Goal: Task Accomplishment & Management: Use online tool/utility

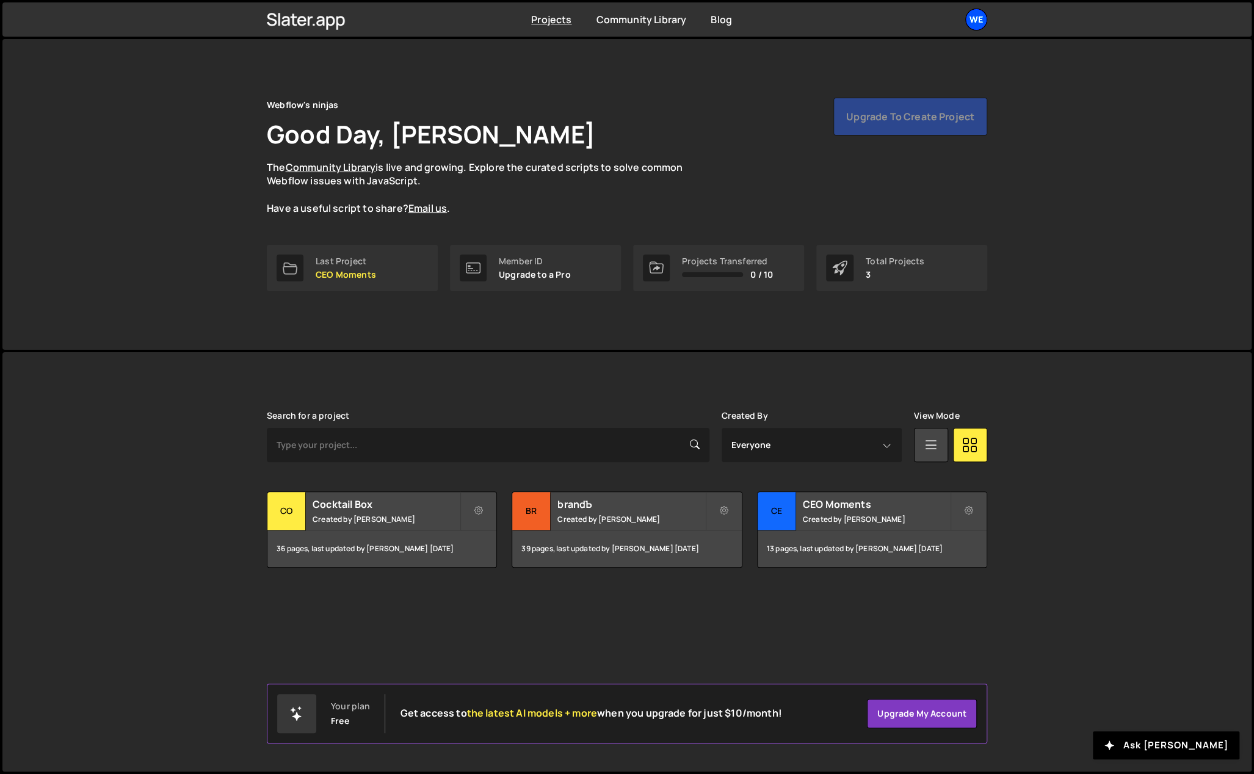
click at [977, 17] on div "We" at bounding box center [976, 20] width 22 height 22
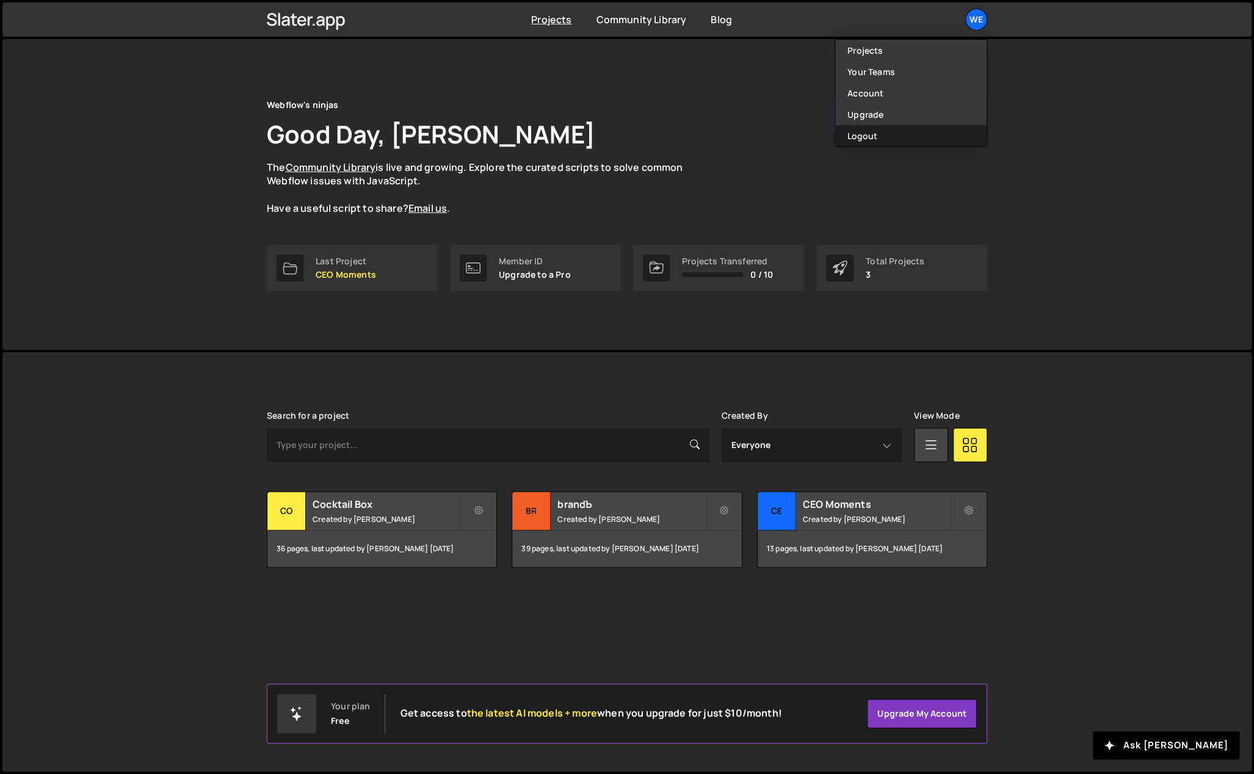
click at [891, 129] on button "Logout" at bounding box center [910, 135] width 151 height 21
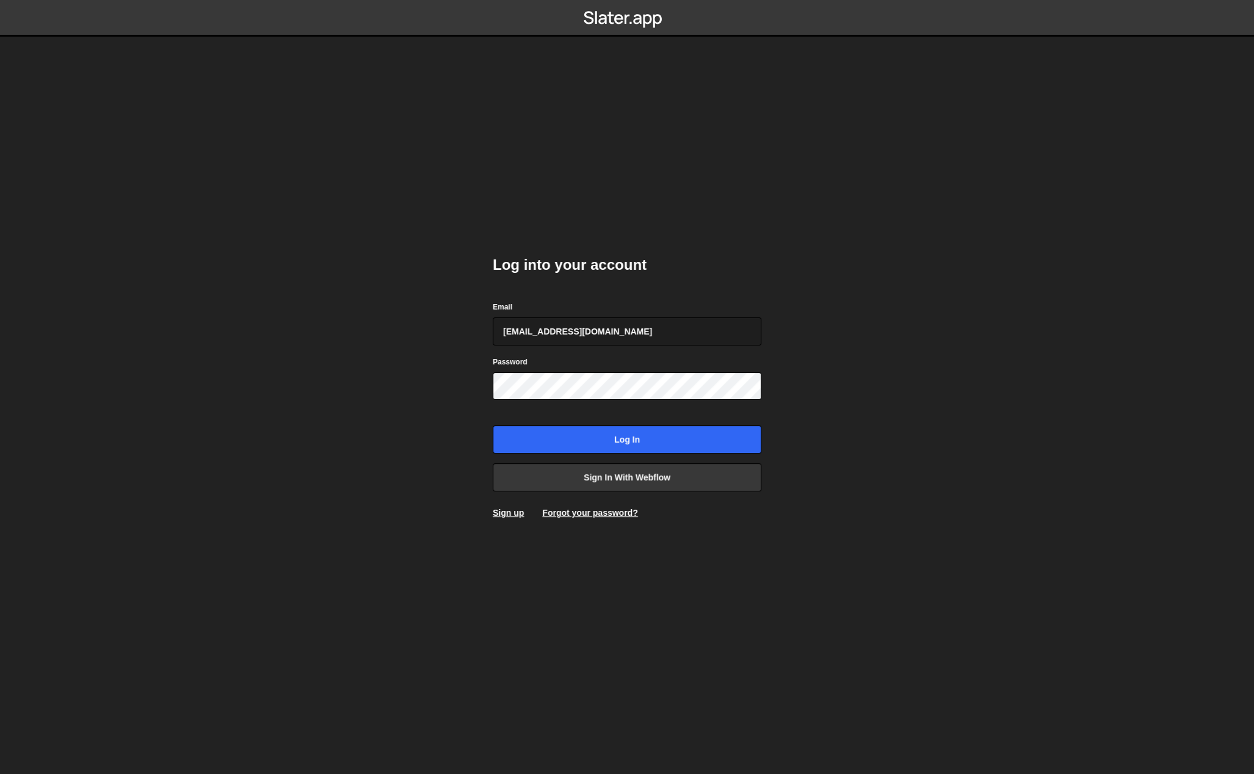
click at [646, 313] on div "Email [EMAIL_ADDRESS][DOMAIN_NAME]" at bounding box center [627, 322] width 269 height 45
click at [638, 328] on input "gdtsonev@gmail.com" at bounding box center [627, 331] width 269 height 28
type input "georgi@branda.bg"
click at [641, 436] on input "Log in" at bounding box center [627, 439] width 269 height 28
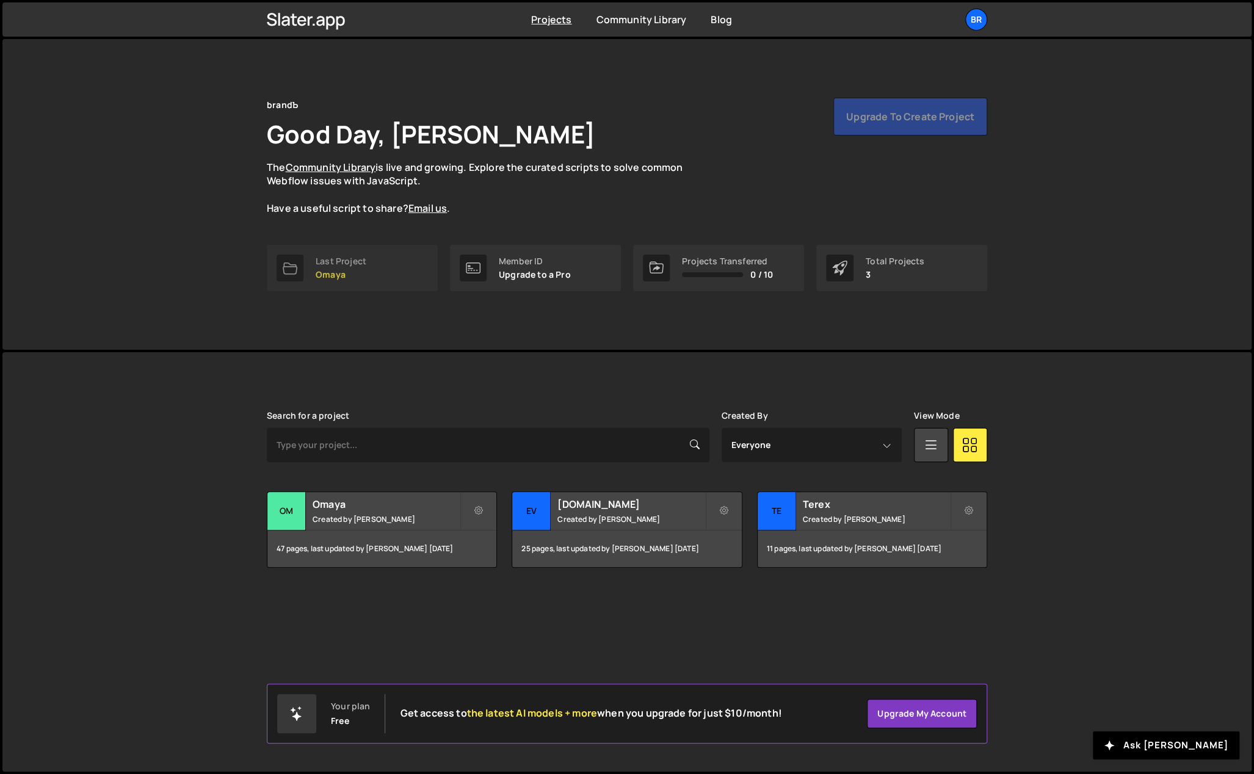
click at [358, 256] on div "Last Project" at bounding box center [341, 261] width 51 height 10
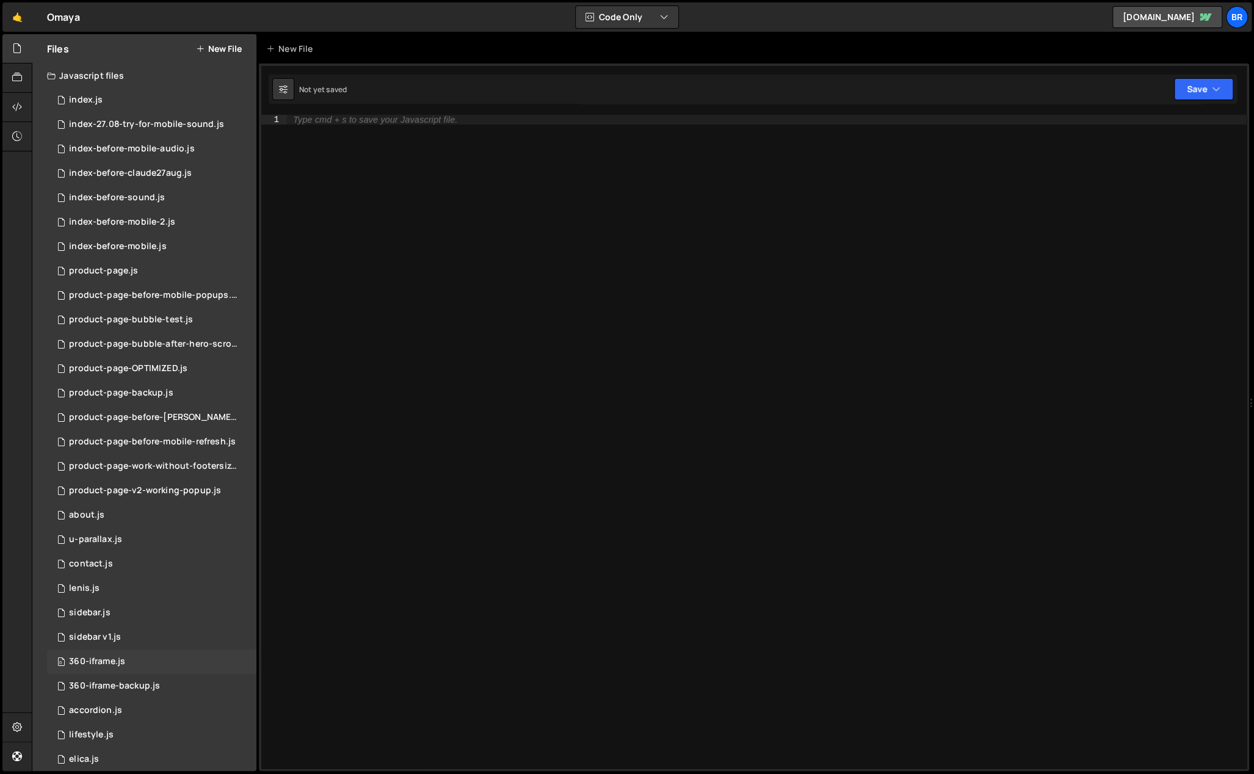
click at [116, 666] on div "360-iframe.js" at bounding box center [97, 661] width 56 height 11
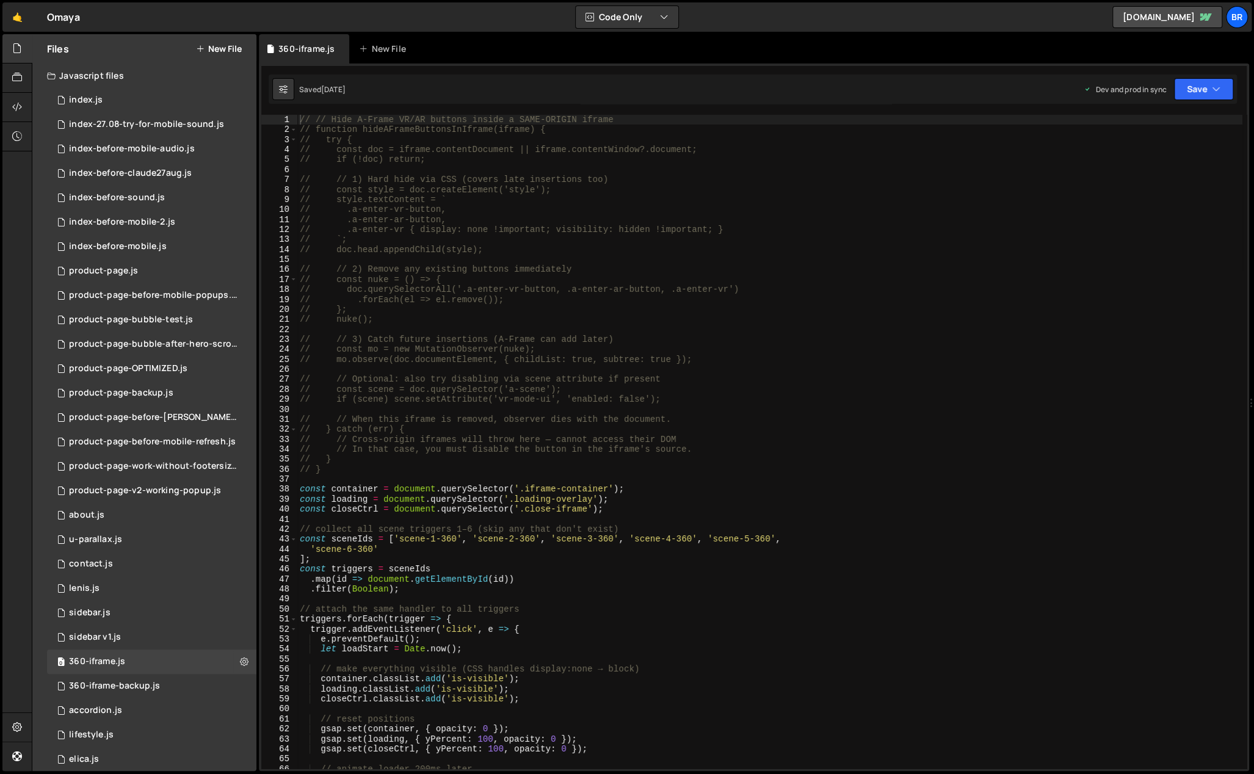
click at [525, 489] on div "// // Hide A-Frame VR/AR buttons inside a SAME-ORIGIN iframe // function hideAF…" at bounding box center [769, 452] width 945 height 675
click at [514, 468] on div "// // Hide A-Frame VR/AR buttons inside a SAME-ORIGIN iframe // function hideAF…" at bounding box center [769, 452] width 945 height 675
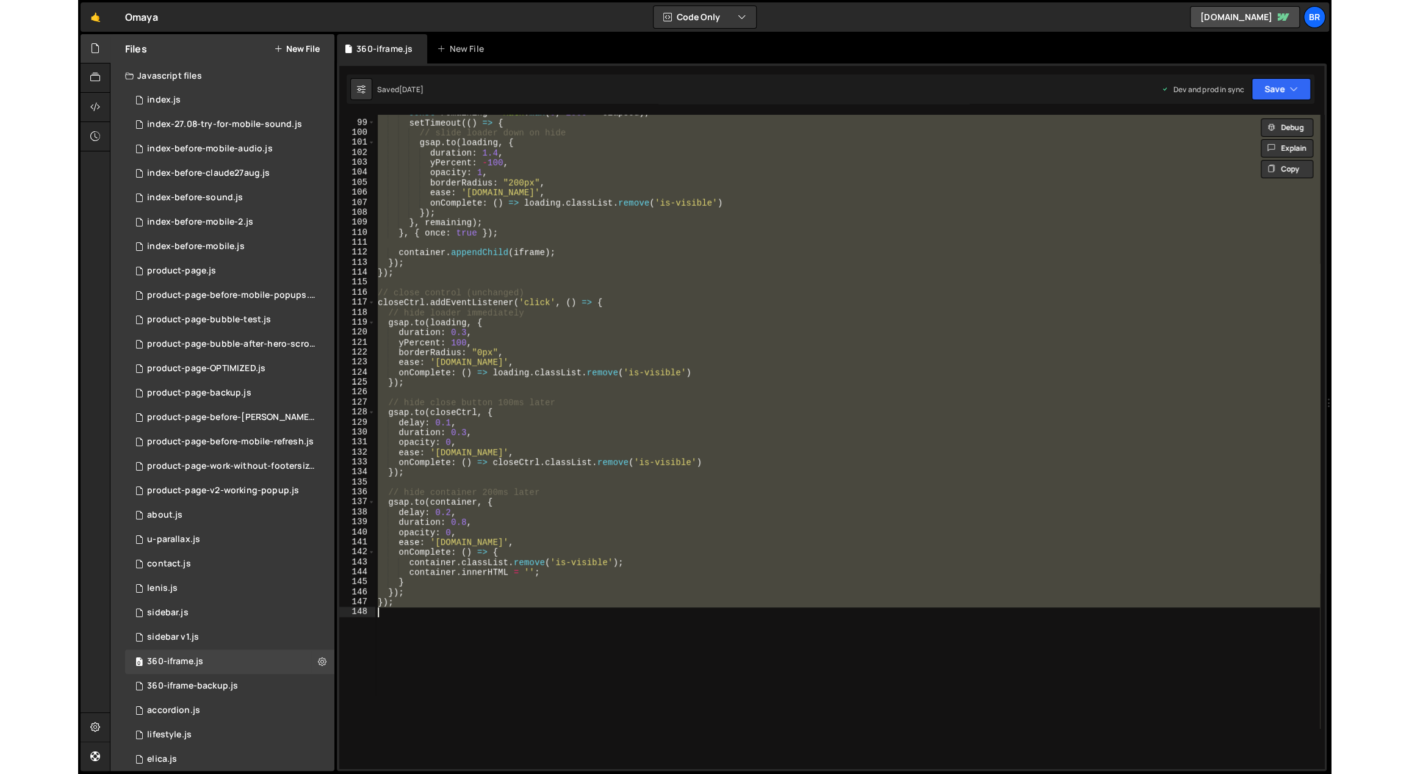
scroll to position [976, 0]
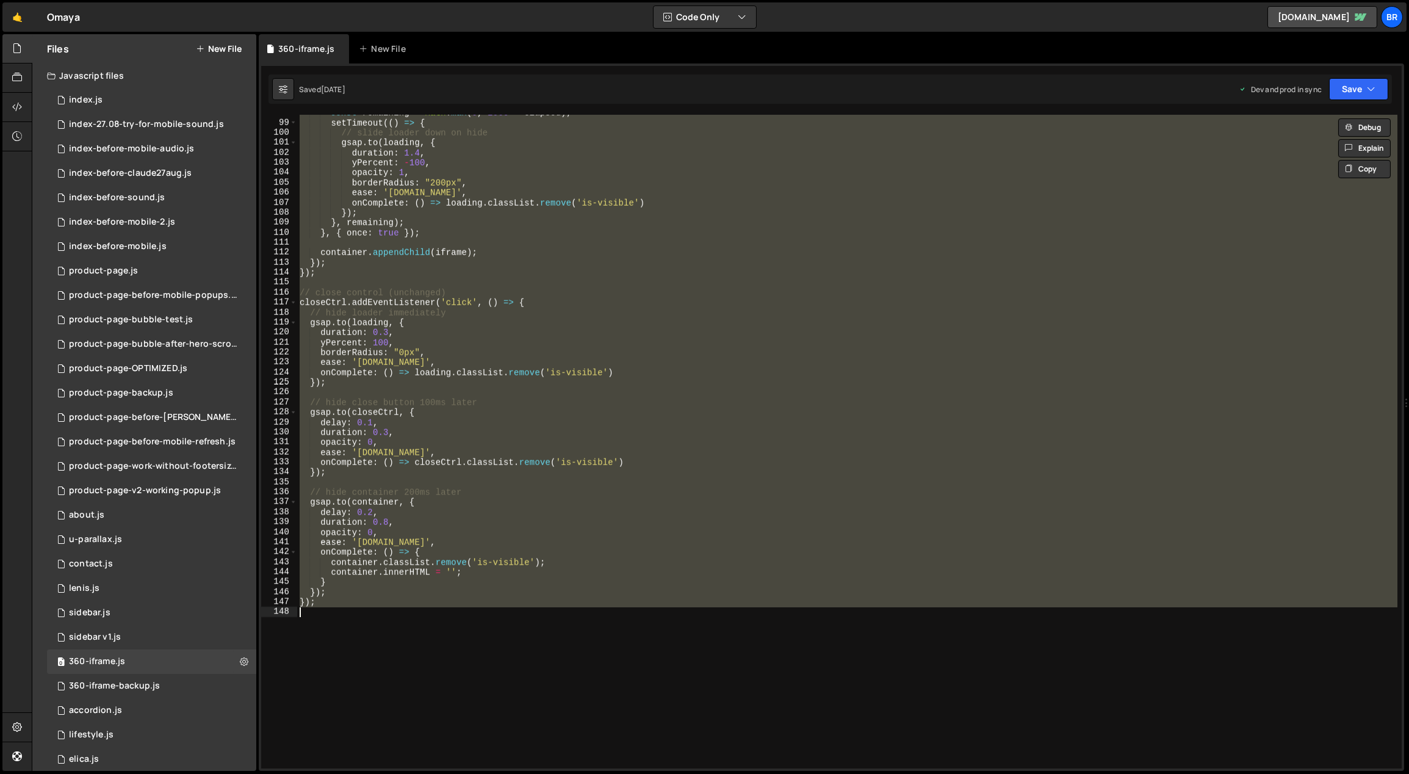
click at [524, 336] on div "const remaining = Math . max ( 0 , 2000 - elapsed ) ; setTimeout (( ) => { // s…" at bounding box center [847, 442] width 1101 height 654
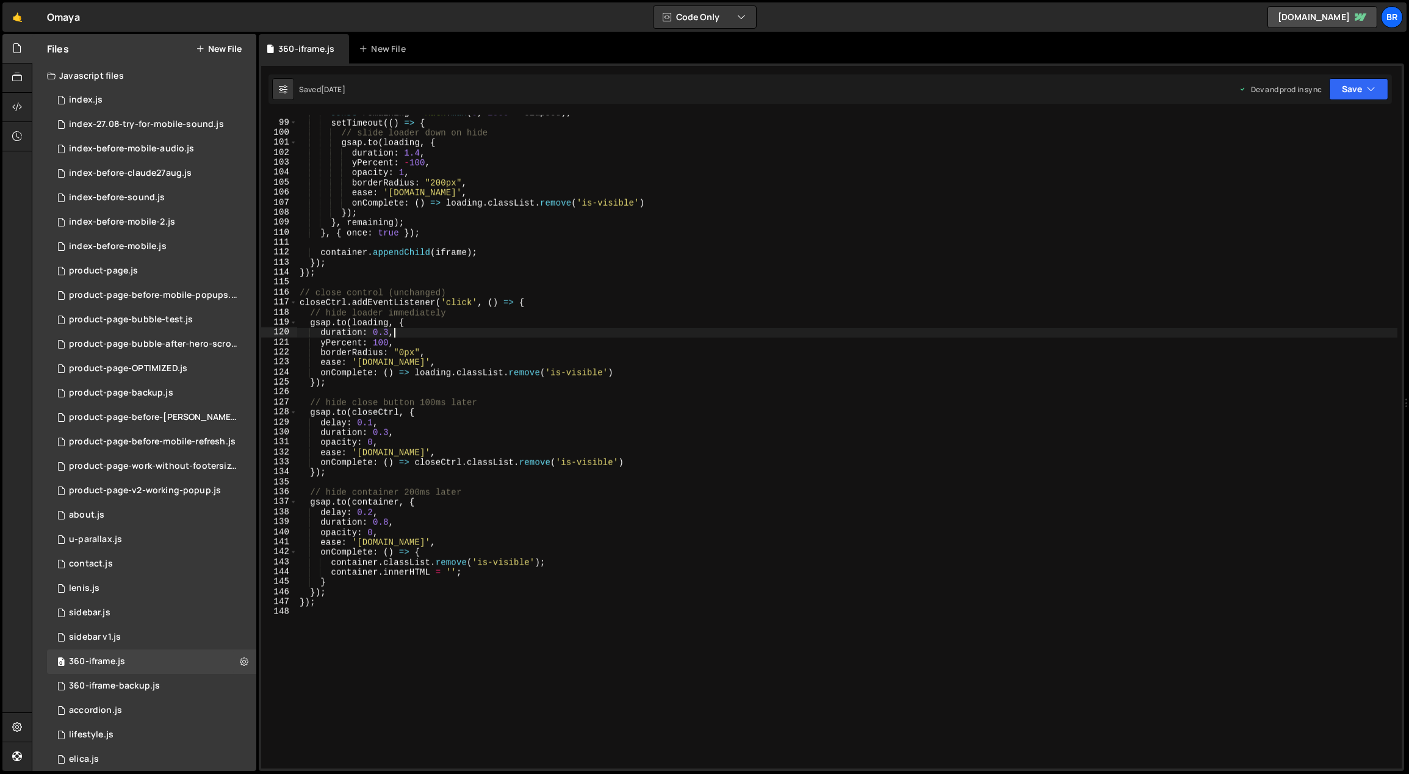
click at [560, 521] on div "const remaining = Math . max ( 0 , 2000 - elapsed ) ; setTimeout (( ) => { // s…" at bounding box center [847, 445] width 1101 height 675
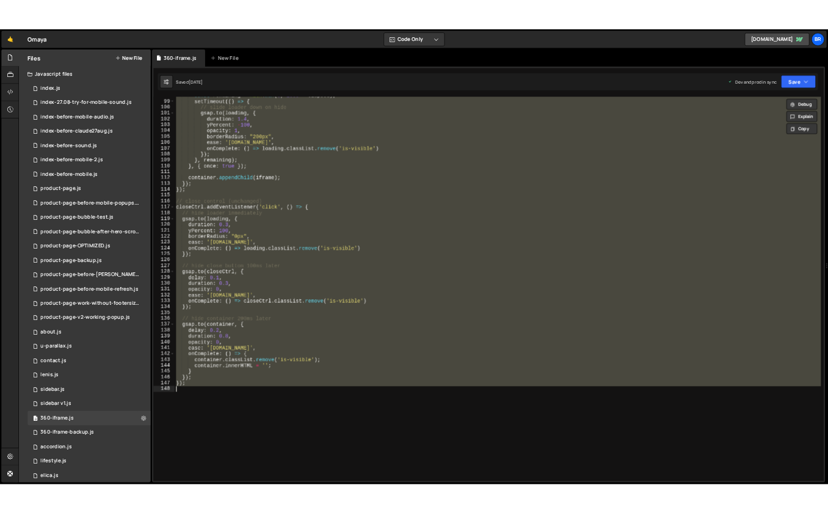
scroll to position [975, 0]
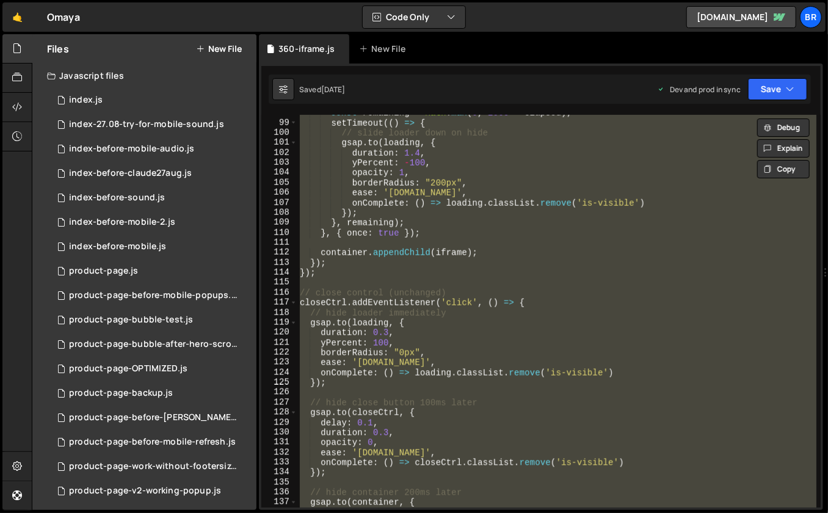
click at [647, 267] on div "const remaining = Math . max ( 0 , 2000 - elapsed ) ; setTimeout (( ) => { // s…" at bounding box center [556, 311] width 519 height 393
type textarea "});"
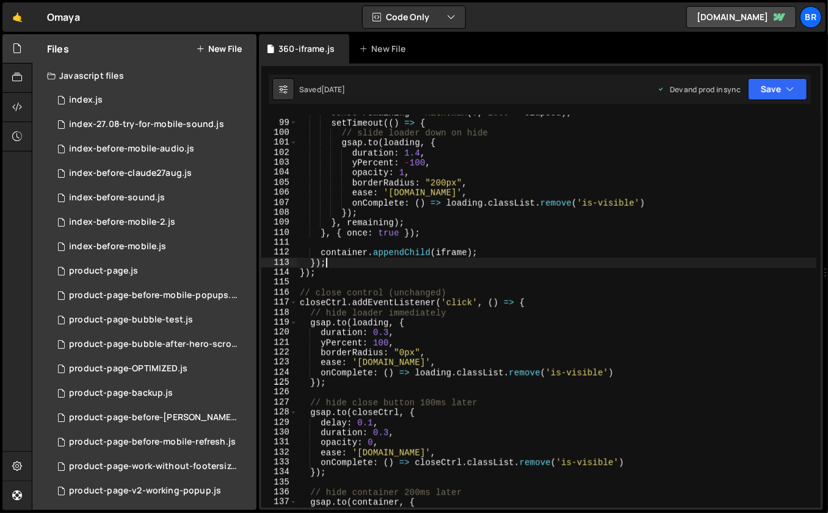
click at [634, 281] on div "const remaining = Math . max ( 0 , 2000 - elapsed ) ; setTimeout (( ) => { // s…" at bounding box center [556, 314] width 519 height 413
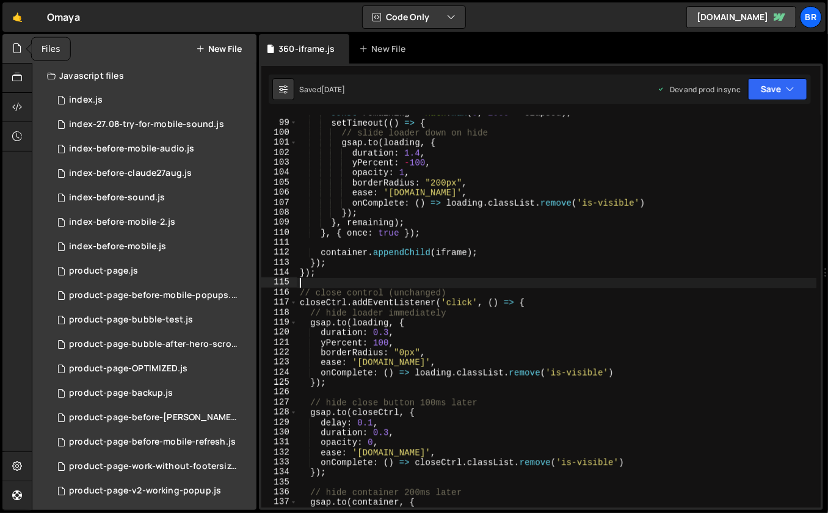
click at [14, 56] on div at bounding box center [17, 48] width 30 height 29
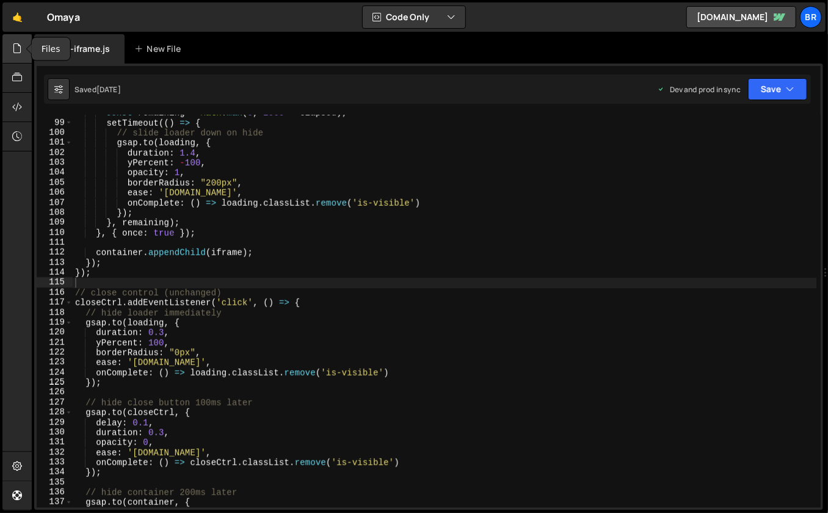
click at [13, 52] on icon at bounding box center [17, 48] width 10 height 13
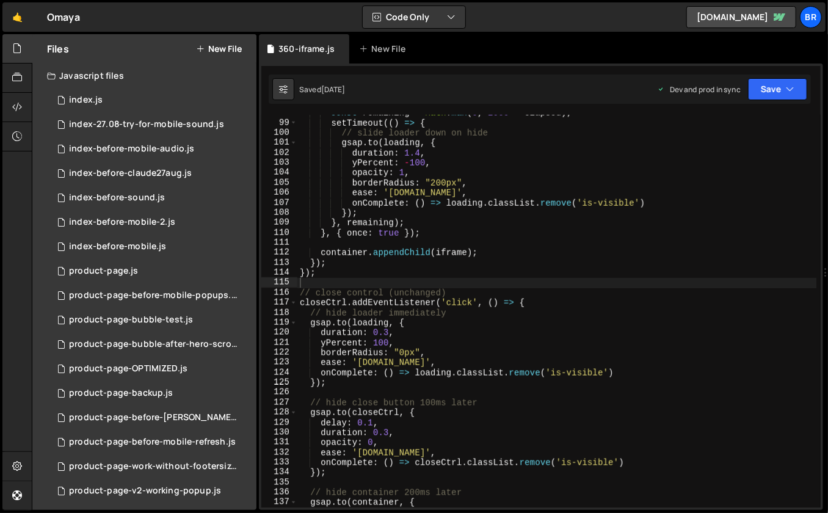
click at [259, 233] on div "1 Type cmd + s to save your Javascript file. הההההההההההההההההההההההההההההההההה…" at bounding box center [541, 286] width 564 height 446
click at [259, 44] on div "360-iframe.js" at bounding box center [304, 48] width 90 height 29
drag, startPoint x: 260, startPoint y: 51, endPoint x: 248, endPoint y: 56, distance: 12.9
click at [247, 56] on div "Files New File Javascript files 0 index.js 0 0 index-27.08-try-for-mobile-sound…" at bounding box center [430, 272] width 796 height 476
click at [259, 37] on div "360-iframe.js" at bounding box center [304, 48] width 90 height 29
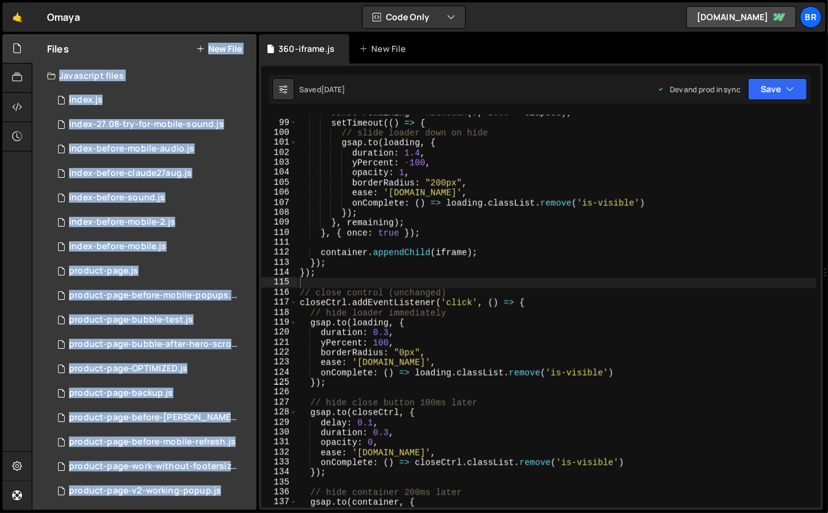
drag, startPoint x: 260, startPoint y: 36, endPoint x: 247, endPoint y: 34, distance: 13.0
click at [245, 35] on div "Files New File Javascript files 0 index.js 0 0 index-27.08-try-for-mobile-sound…" at bounding box center [430, 272] width 796 height 476
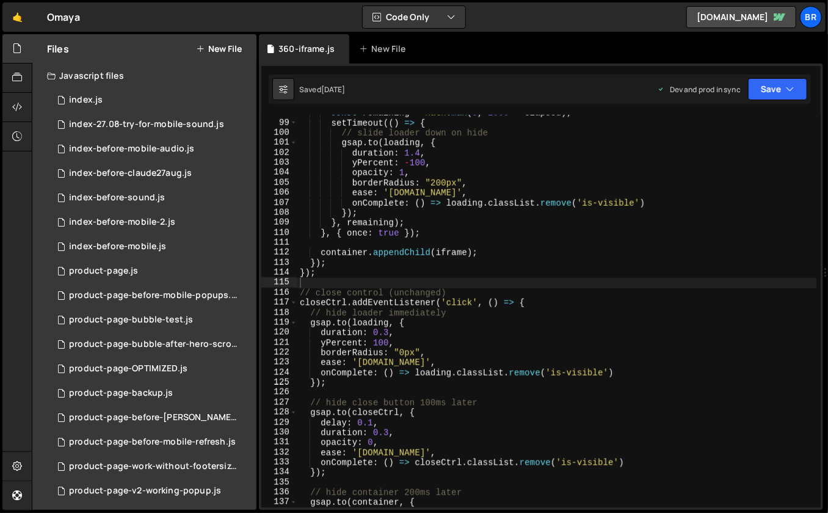
click at [248, 34] on div "Hold on a sec... Are you certain you wish to leave this page? Any changes you'v…" at bounding box center [414, 256] width 828 height 513
click at [15, 49] on icon at bounding box center [17, 48] width 10 height 13
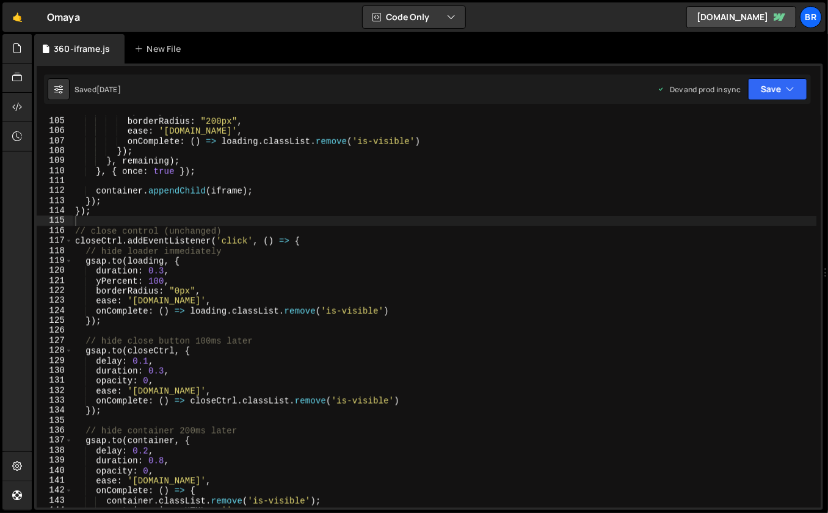
click at [394, 308] on div "opacity : 1 , borderRadius : "200px" , ease : 'expo.in' , onComplete : ( ) => l…" at bounding box center [444, 312] width 743 height 413
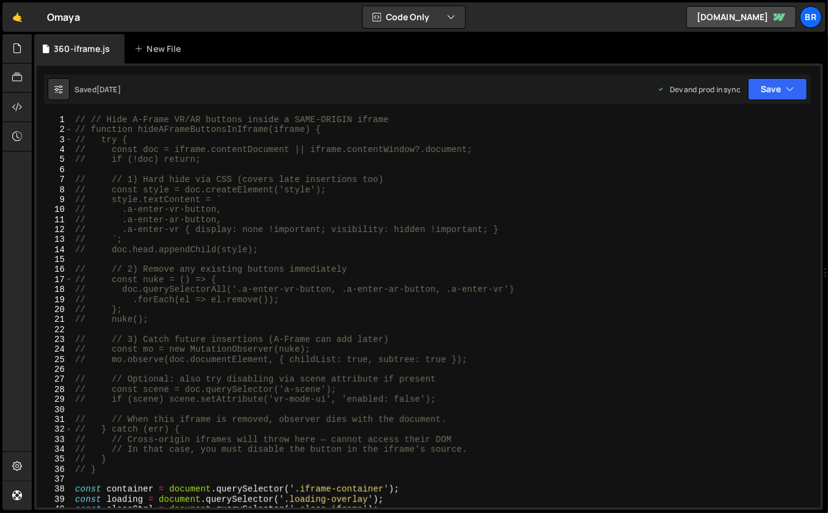
scroll to position [319, 0]
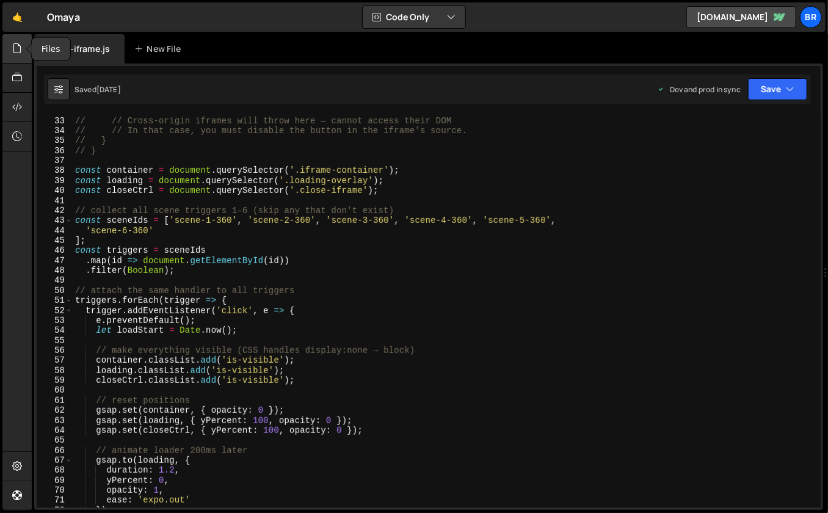
click at [15, 51] on icon at bounding box center [17, 48] width 10 height 13
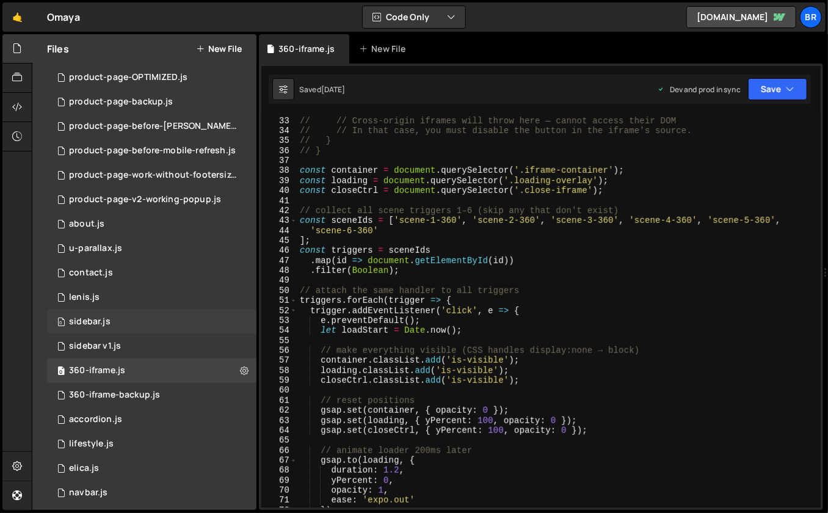
scroll to position [286, 0]
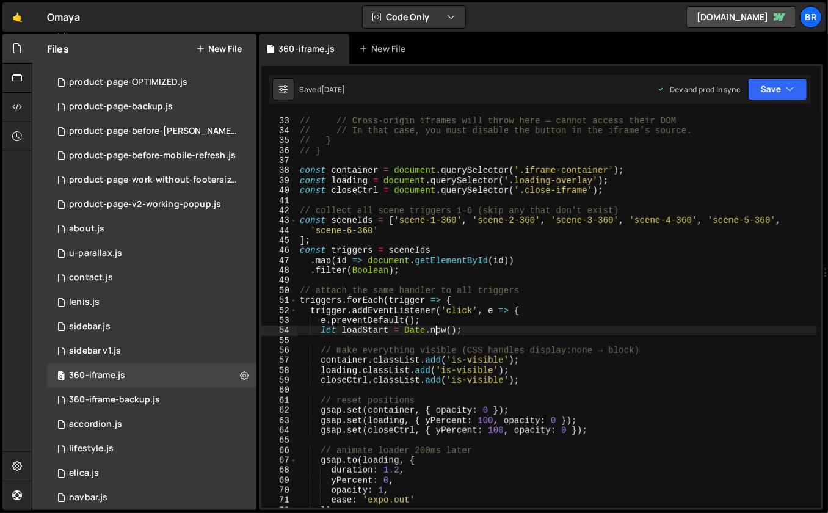
click at [436, 326] on div "// } catch (err) { // // Cross-origin iframes will throw here — cannot access t…" at bounding box center [556, 312] width 519 height 413
type textarea "});"
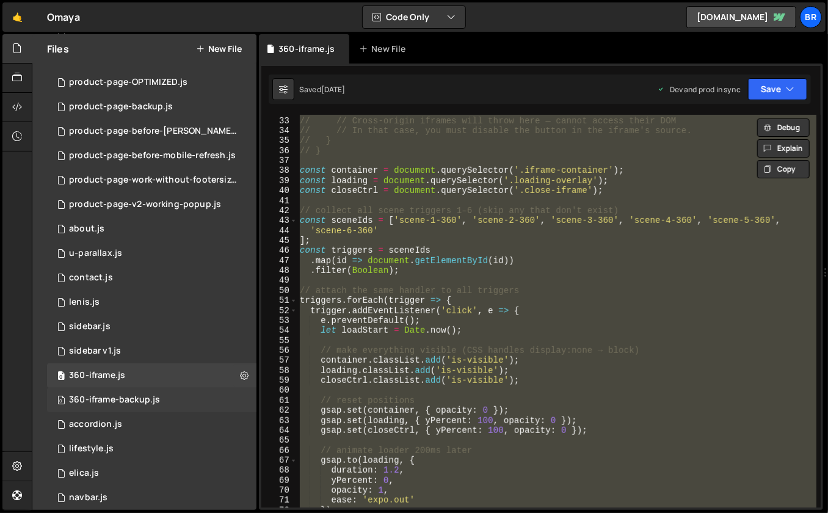
click at [142, 394] on div "360-iframe-backup.js" at bounding box center [114, 399] width 91 height 11
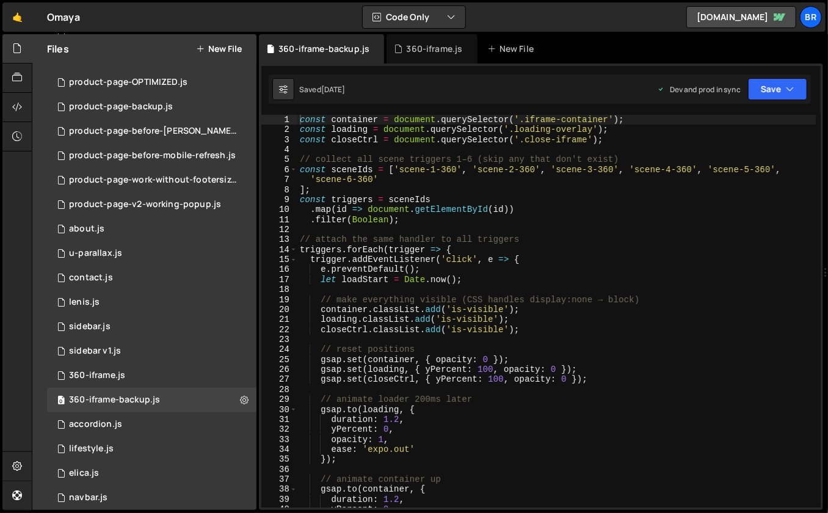
click at [502, 338] on div "const container = document . querySelector ( '.iframe-container' ) ; const load…" at bounding box center [556, 321] width 519 height 413
type textarea "});"
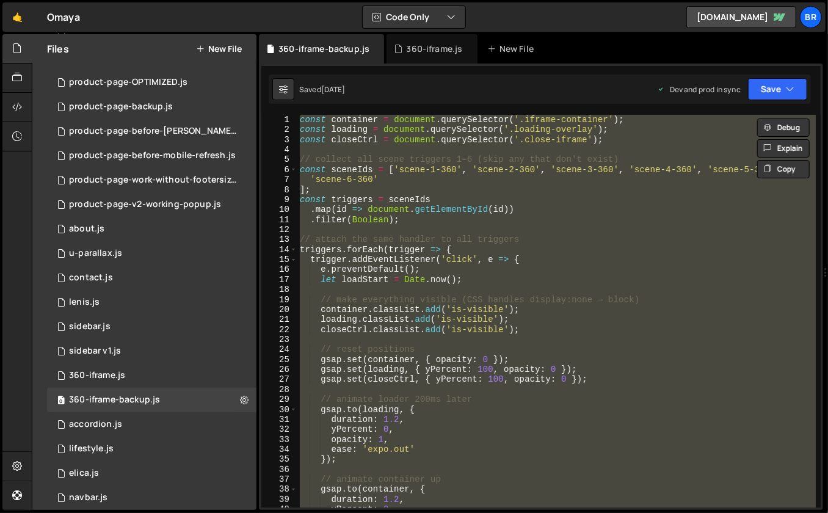
paste textarea
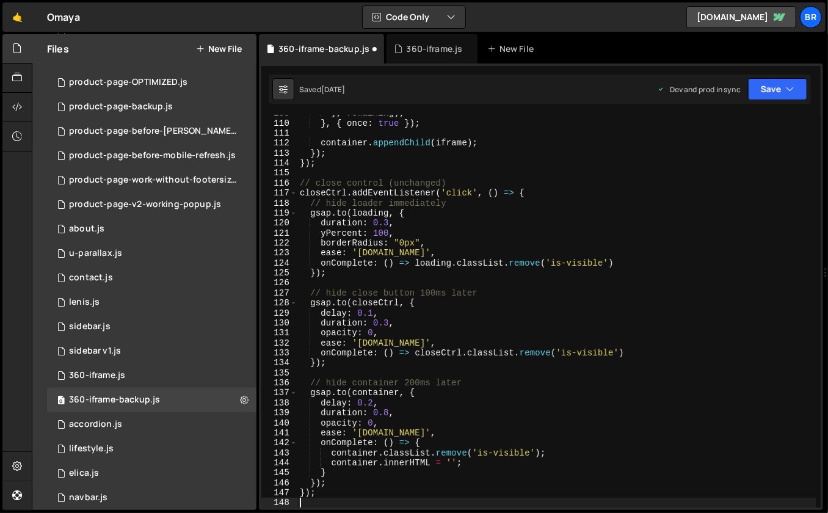
scroll to position [0, 0]
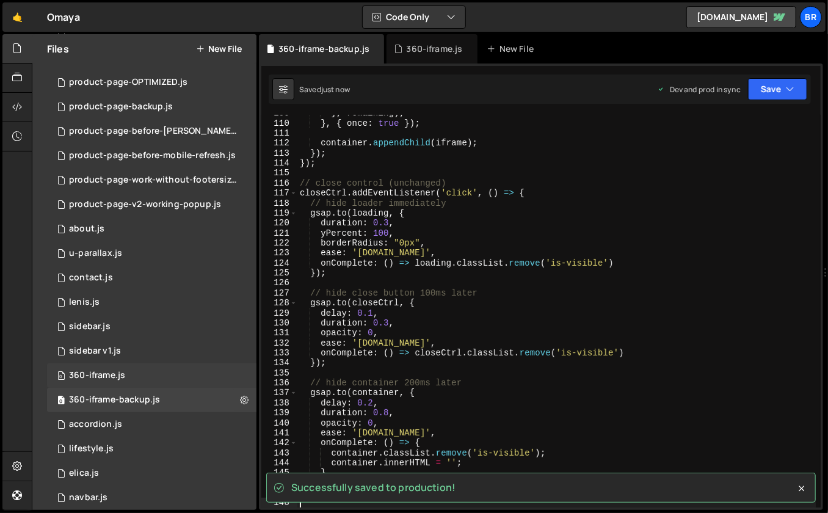
click at [139, 375] on div "0 360-iframe.js 0" at bounding box center [151, 375] width 209 height 24
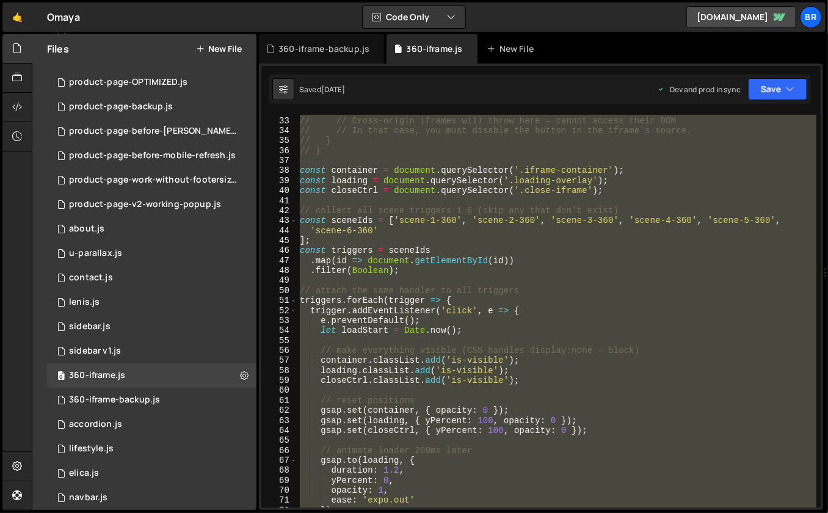
click at [471, 346] on div "// } catch (err) { // // Cross-origin iframes will throw here — cannot access t…" at bounding box center [556, 311] width 519 height 393
type textarea "// make everything visible (CSS handles display:none → block)"
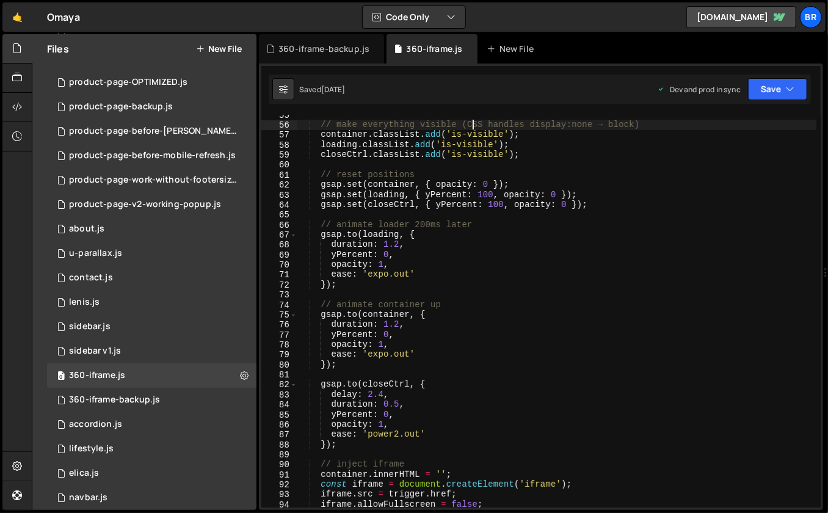
scroll to position [601, 0]
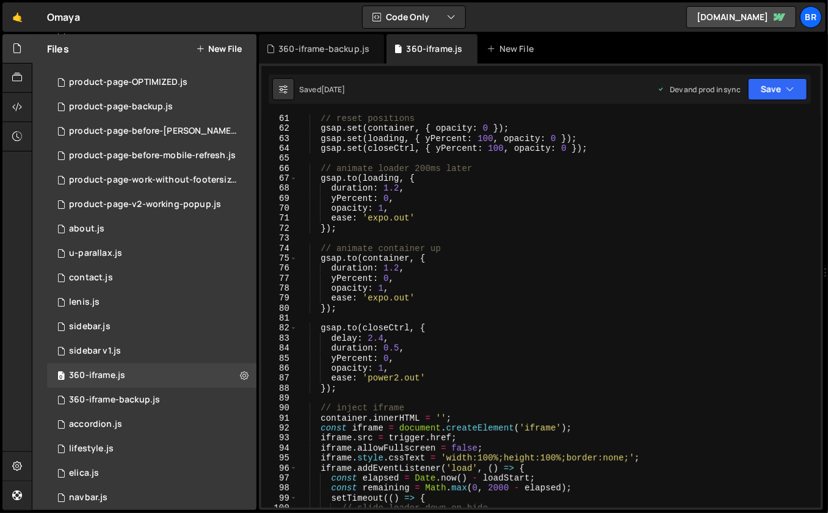
click at [380, 393] on div "// reset positions gsap . set ( container , { opacity : 0 }) ; gsap . set ( loa…" at bounding box center [556, 320] width 519 height 413
click at [407, 397] on div "// reset positions gsap . set ( container , { opacity : 0 }) ; gsap . set ( loa…" at bounding box center [556, 320] width 519 height 413
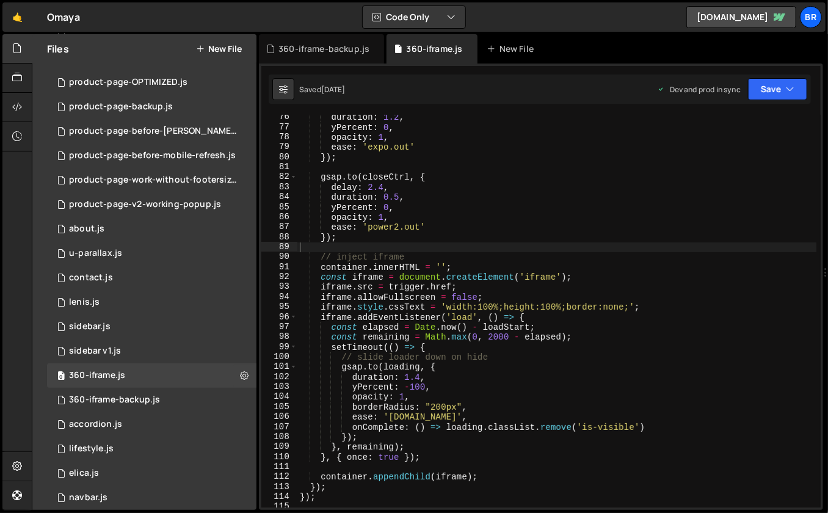
scroll to position [794, 0]
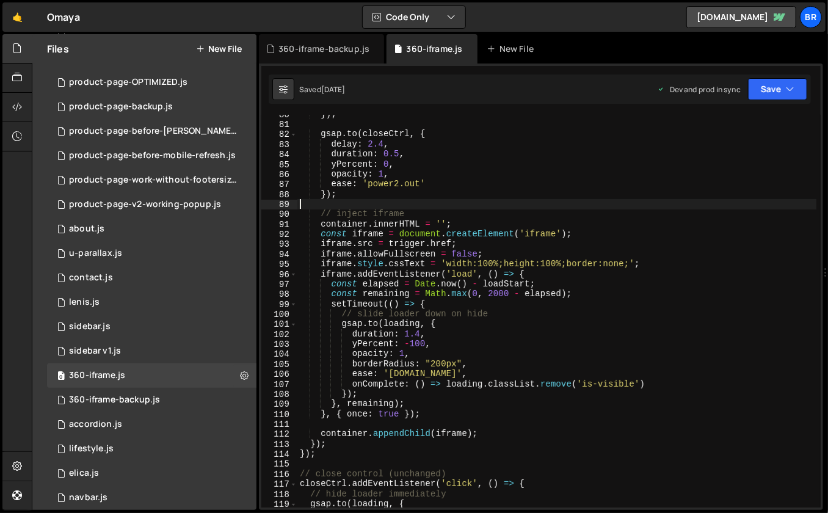
click at [577, 170] on div "}) ; gsap . to ( closeCtrl , { delay : 2.4 , duration : 0.5 , yPercent : 0 , op…" at bounding box center [556, 315] width 519 height 413
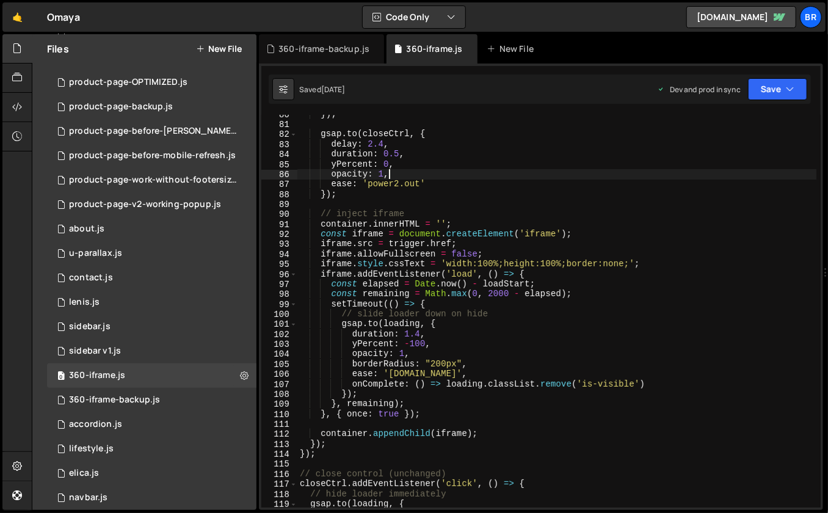
click at [675, 309] on div "}) ; gsap . to ( closeCtrl , { delay : 2.4 , duration : 0.5 , yPercent : 0 , op…" at bounding box center [556, 315] width 519 height 413
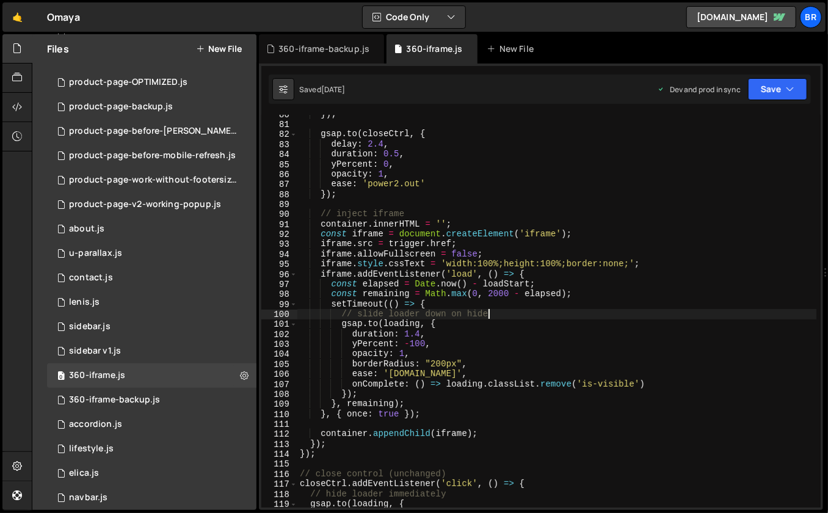
click at [542, 305] on div "}) ; gsap . to ( closeCtrl , { delay : 2.4 , duration : 0.5 , yPercent : 0 , op…" at bounding box center [556, 315] width 519 height 413
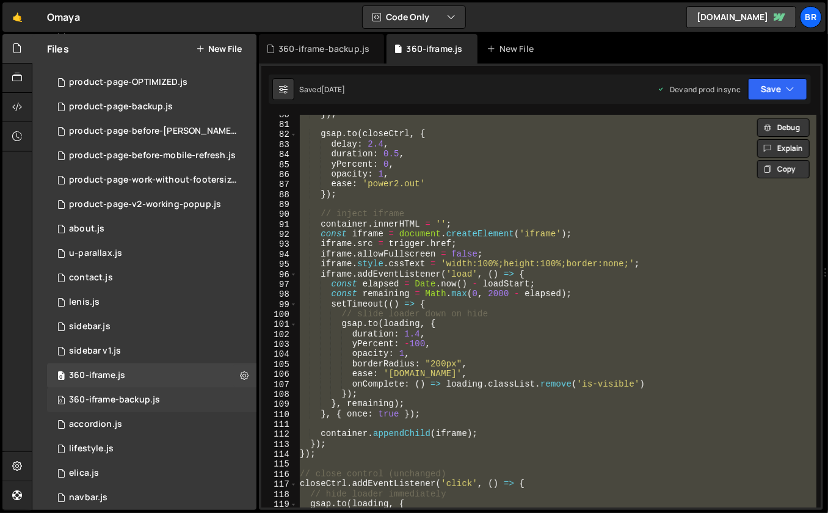
click at [137, 399] on div "360-iframe-backup.js" at bounding box center [114, 399] width 91 height 11
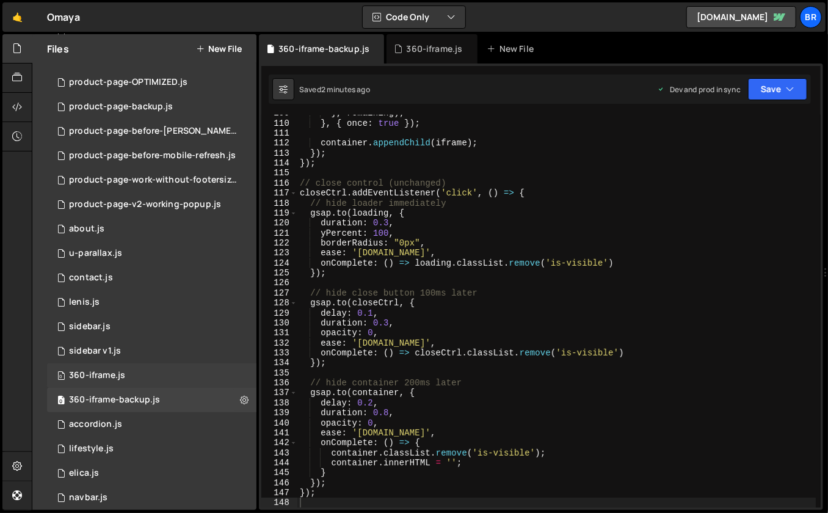
click at [129, 373] on div "0 360-iframe.js 0" at bounding box center [151, 375] width 209 height 24
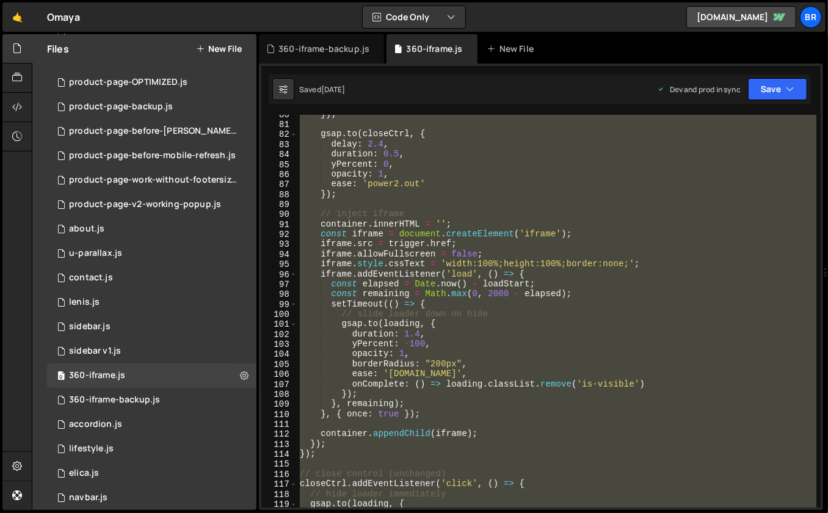
click at [559, 342] on div "}) ; gsap . to ( closeCtrl , { delay : 2.4 , duration : 0.5 , yPercent : 0 , op…" at bounding box center [556, 311] width 519 height 393
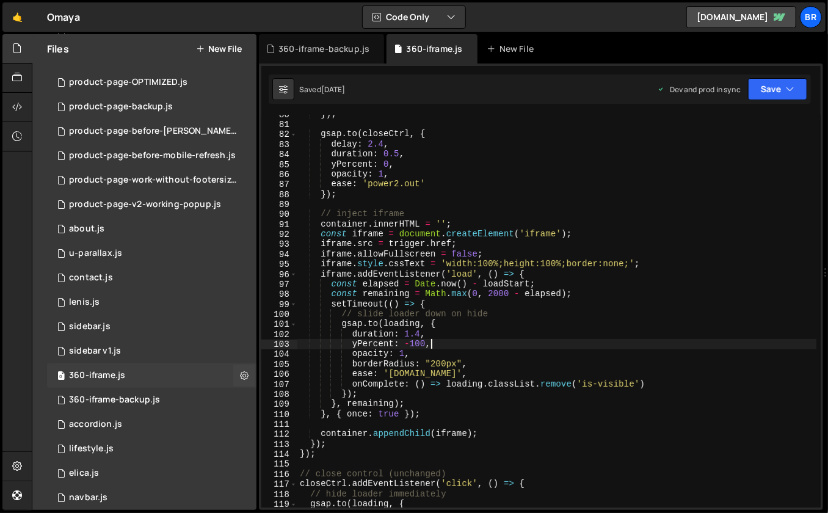
click at [171, 375] on div "0 360-iframe.js 0" at bounding box center [151, 375] width 209 height 24
click at [577, 331] on div "}) ; gsap . to ( closeCtrl , { delay : 2.4 , duration : 0.5 , yPercent : 0 , op…" at bounding box center [556, 315] width 519 height 413
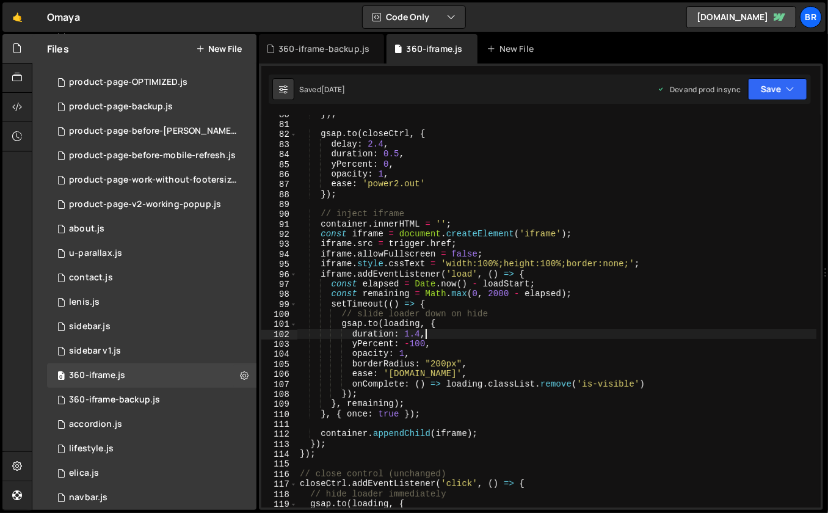
type textarea "});"
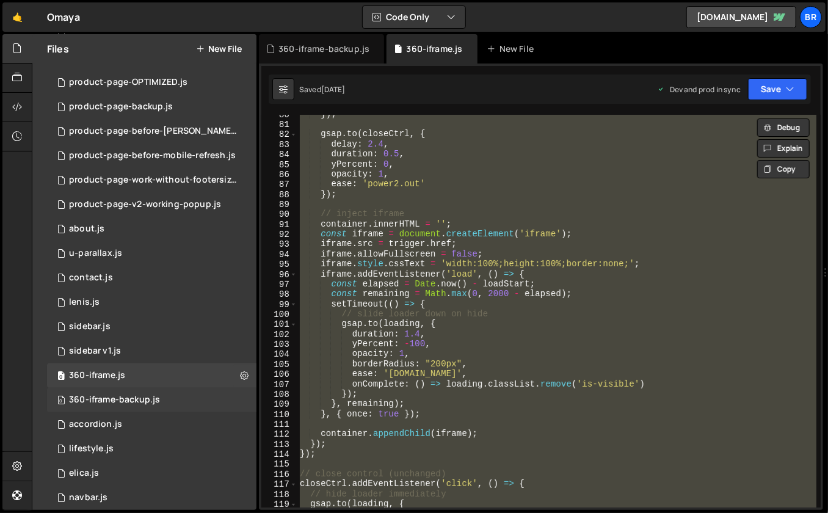
click at [153, 395] on div "360-iframe-backup.js" at bounding box center [114, 399] width 91 height 11
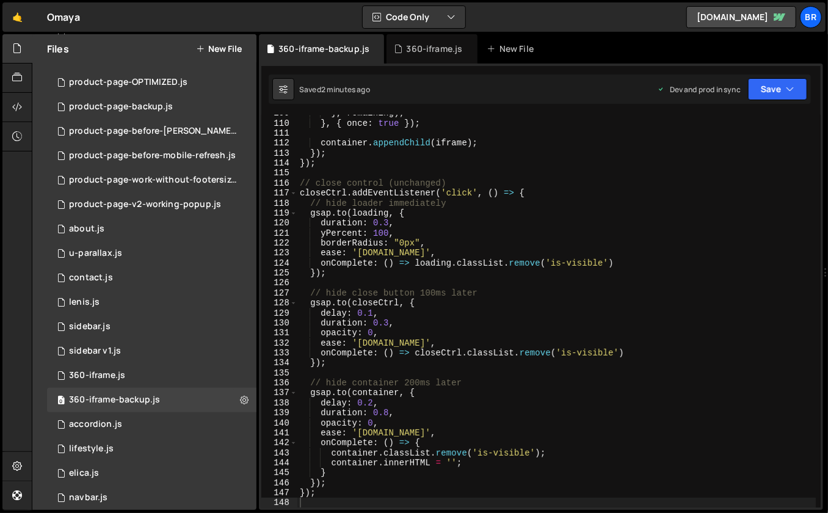
click at [577, 325] on div "} , remaining ) ; } , { once : true }) ; container . appendChild ( iframe ) ; }…" at bounding box center [556, 314] width 519 height 413
type textarea "});"
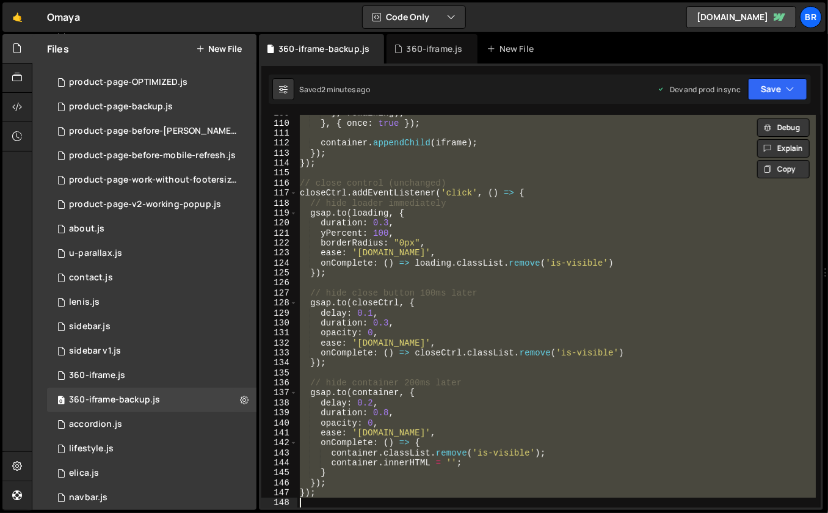
paste textarea
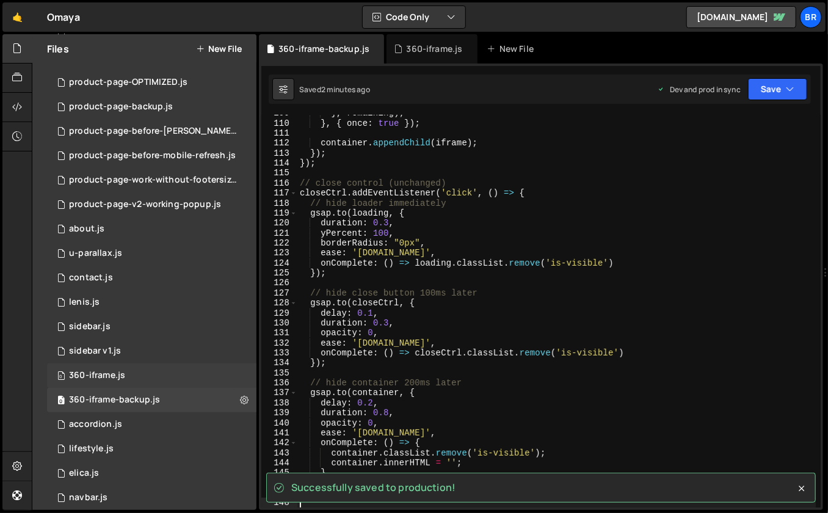
click at [201, 373] on div "0 360-iframe.js 0" at bounding box center [151, 375] width 209 height 24
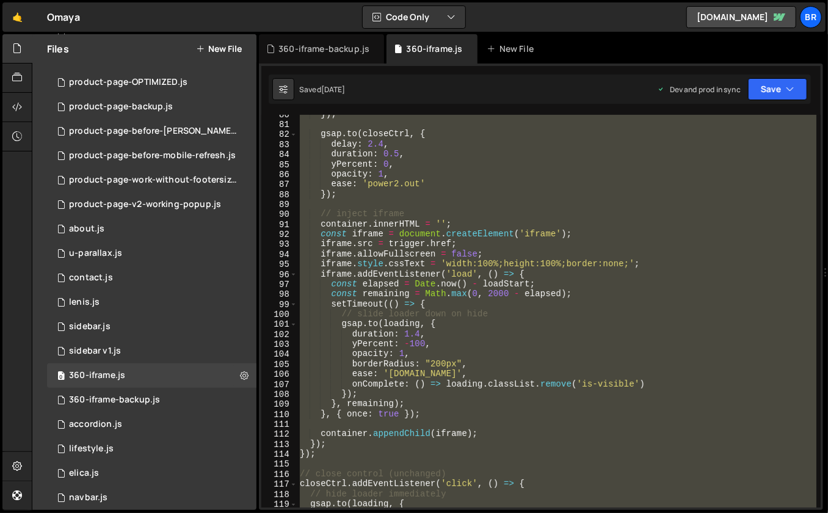
click at [562, 308] on div "}) ; gsap . to ( closeCtrl , { delay : 2.4 , duration : 0.5 , yPercent : 0 , op…" at bounding box center [556, 311] width 519 height 393
paste textarea
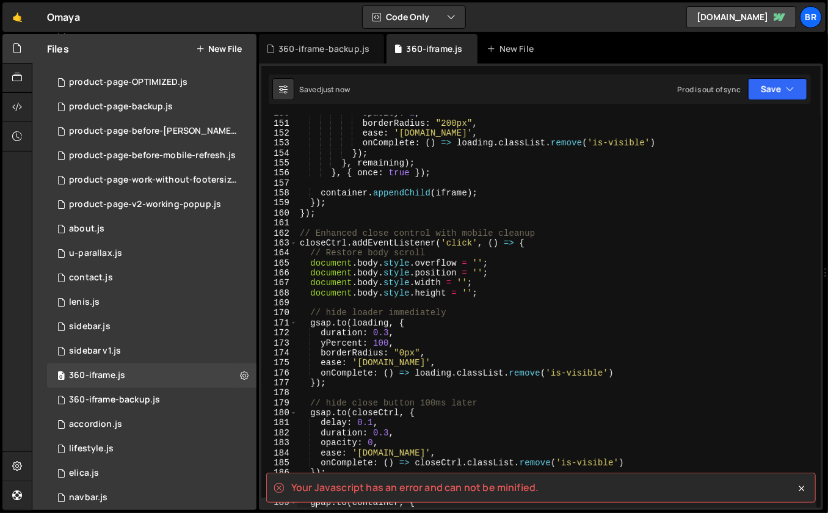
scroll to position [1796, 0]
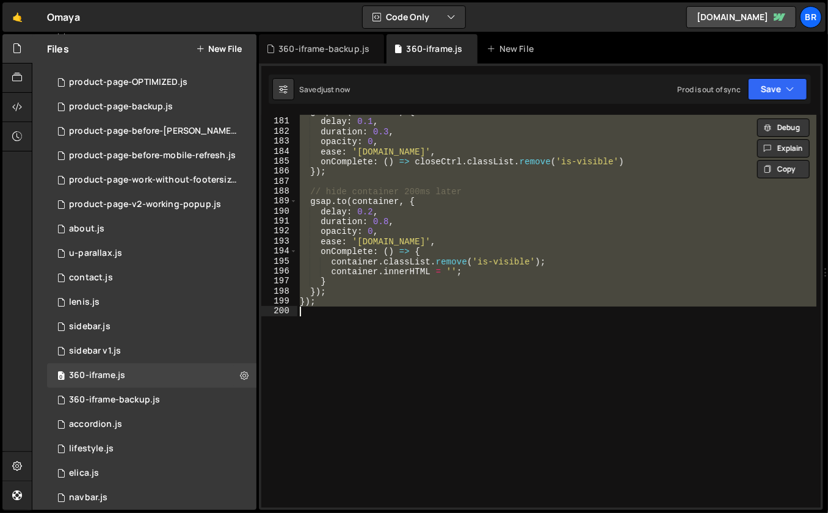
paste textarea
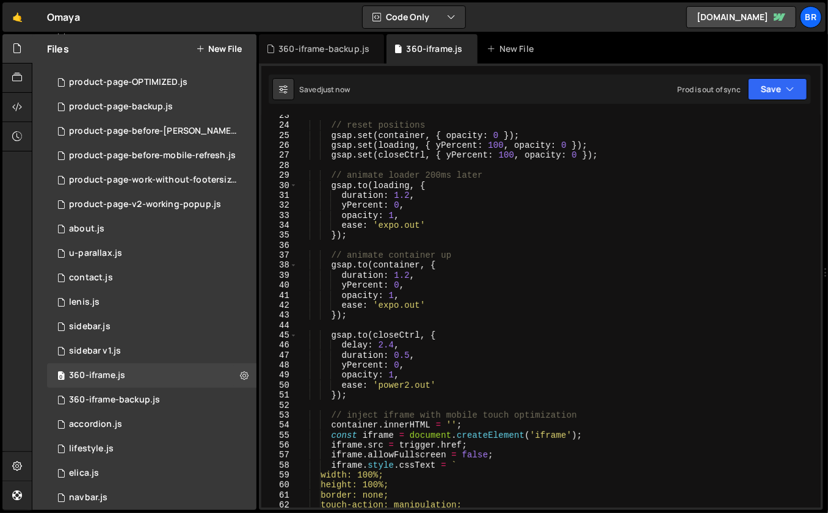
scroll to position [556, 0]
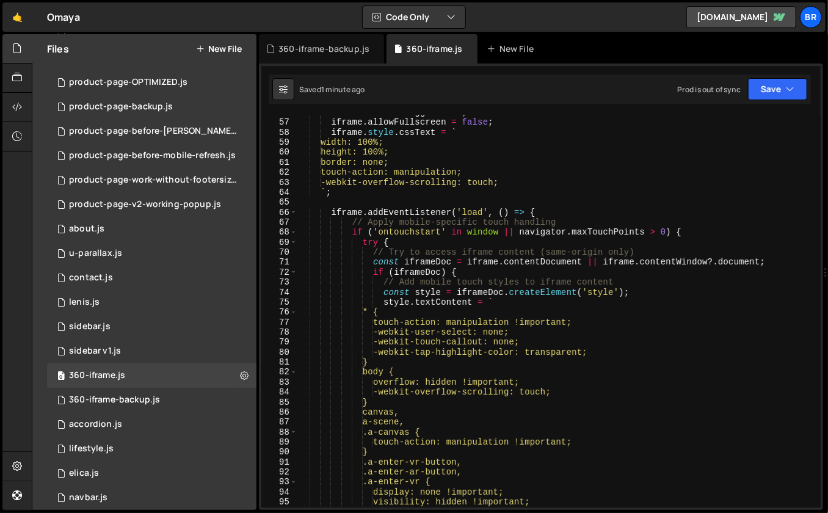
click at [639, 145] on div "iframe . src = trigger . href ; iframe . allowFullscreen = false ; iframe . sty…" at bounding box center [556, 313] width 519 height 413
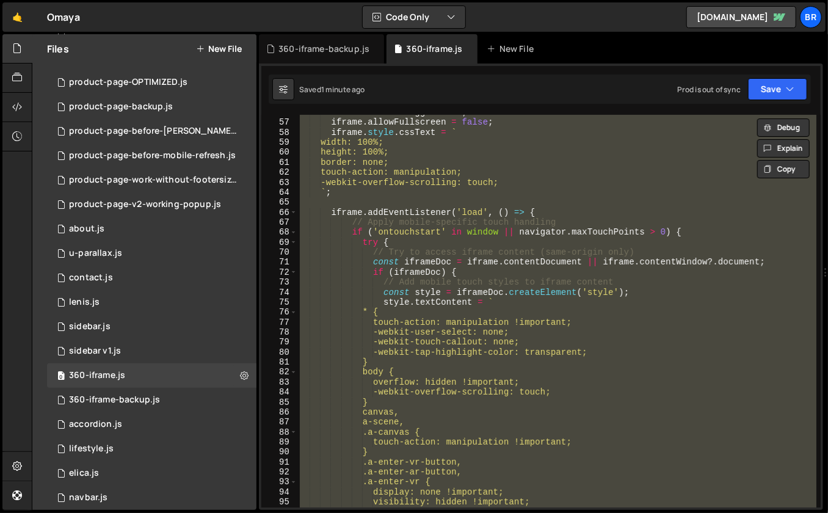
paste textarea
type textarea "});"
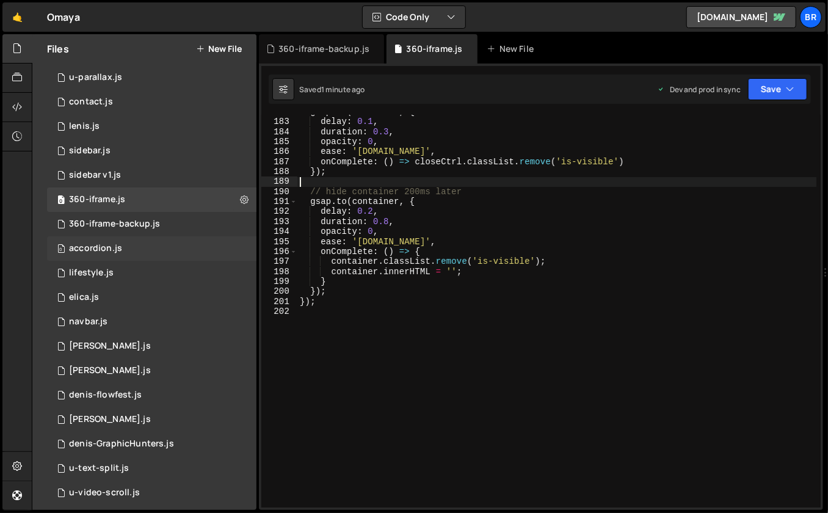
scroll to position [640, 0]
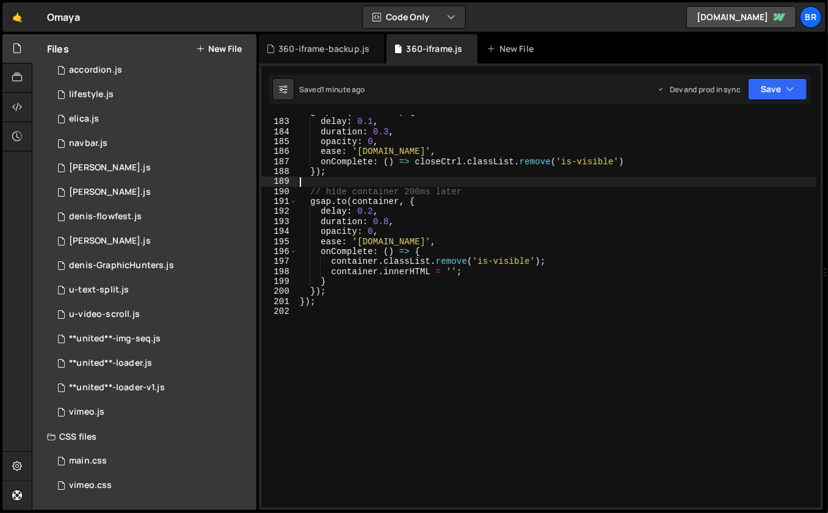
click at [444, 396] on div "gsap . to ( closeCtrl , { delay : 0.1 , duration : 0.3 , opacity : 0 , ease : '…" at bounding box center [556, 313] width 519 height 413
click at [131, 458] on div "main.css 0" at bounding box center [151, 461] width 209 height 24
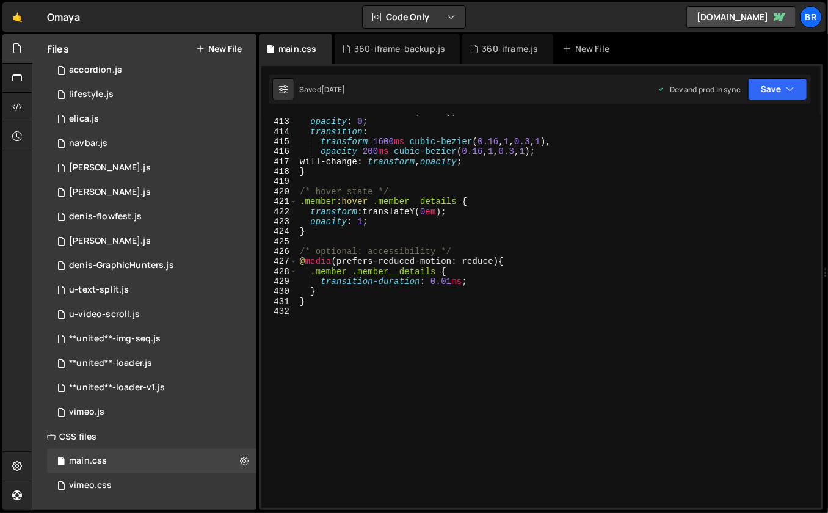
scroll to position [3812, 0]
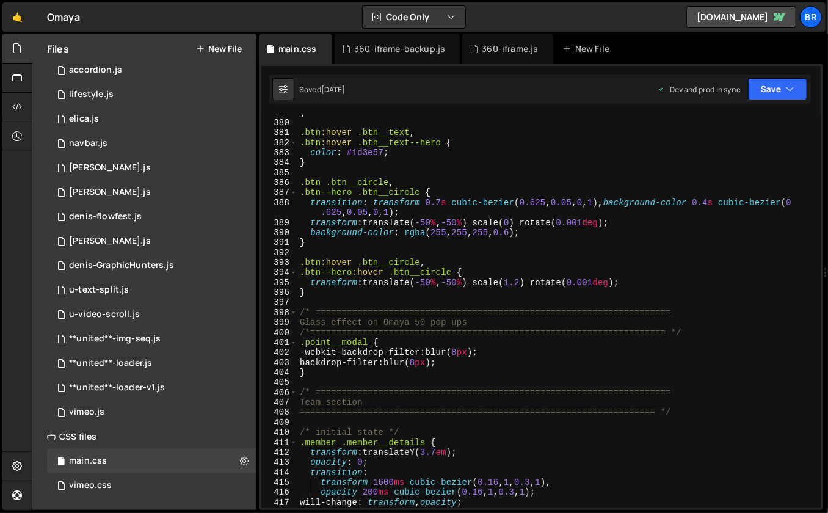
click at [477, 423] on div "} .btn :hover .btn__text , .btn :hover .btn__text--hero { color : #1d3e57 ; } .…" at bounding box center [556, 314] width 519 height 413
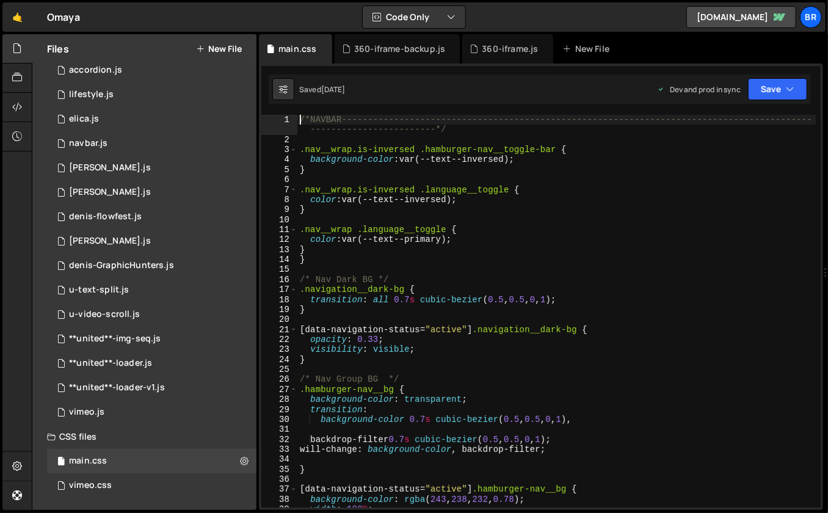
scroll to position [0, 0]
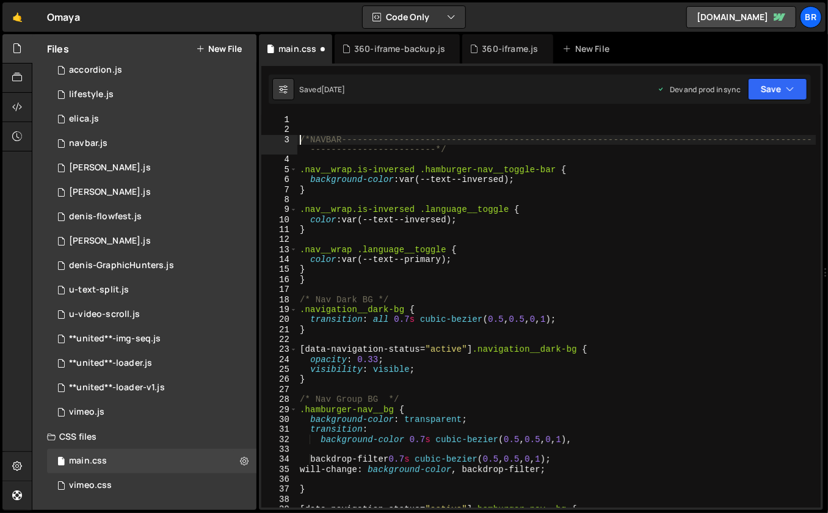
type textarea "/*NAVBAR-----------------------------------------------------------------------…"
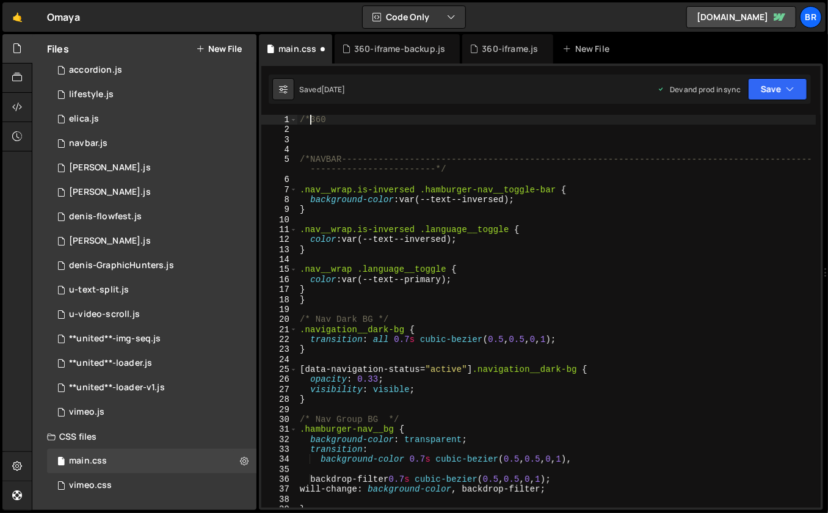
scroll to position [0, 1]
type textarea "/*360 */"
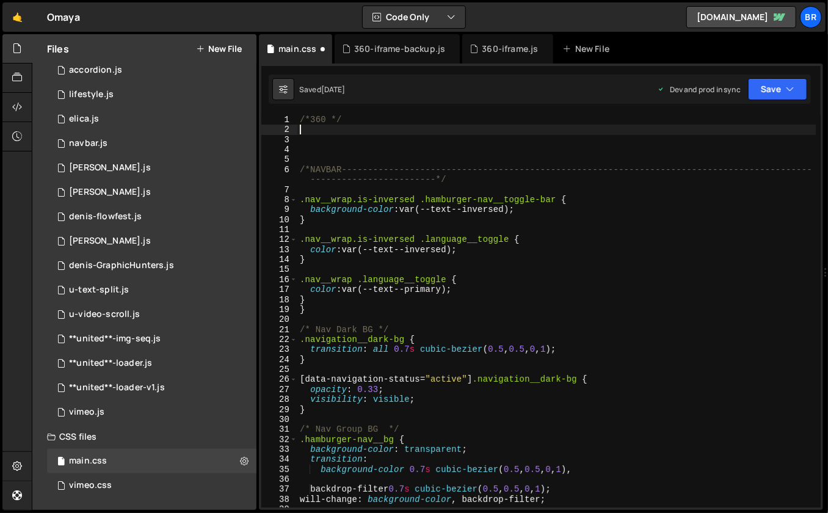
paste textarea "}"
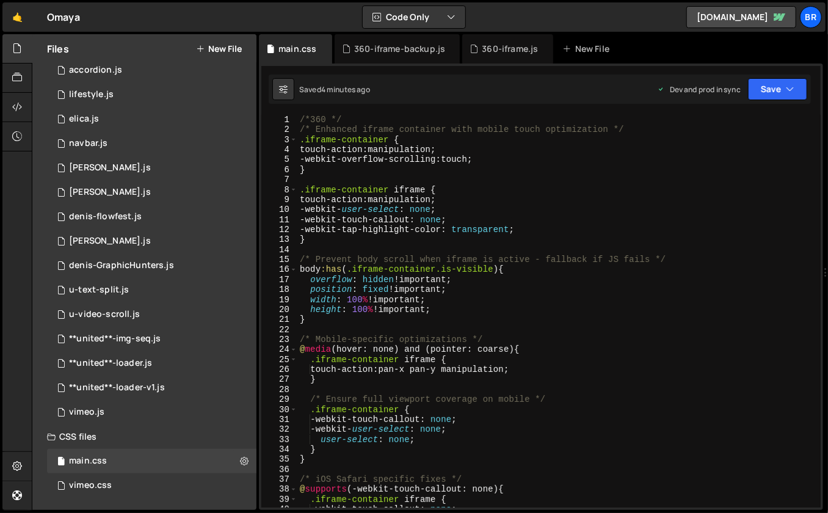
click at [645, 399] on div "/*360 */ /* Enhanced iframe container with mobile touch optimization */ .iframe…" at bounding box center [556, 321] width 519 height 413
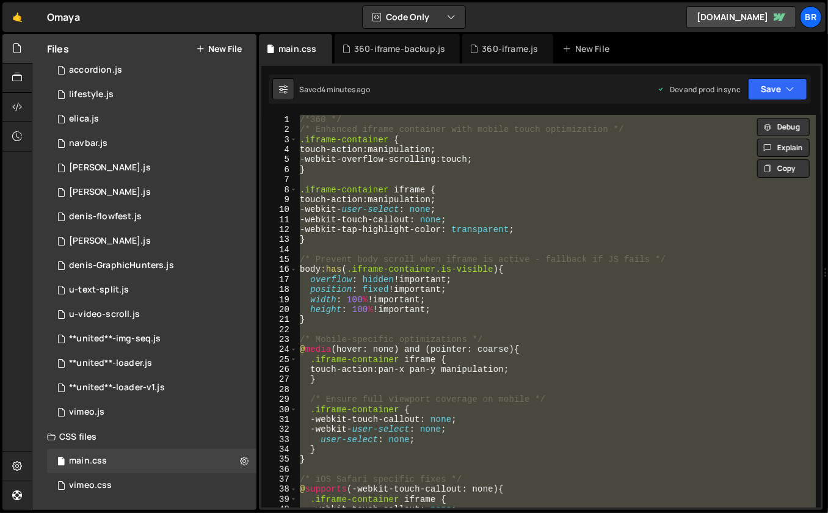
click at [645, 397] on div "/*360 */ /* Enhanced iframe container with mobile touch optimization */ .iframe…" at bounding box center [556, 311] width 518 height 393
type textarea "/* Ensure full viewport coverage on mobile */"
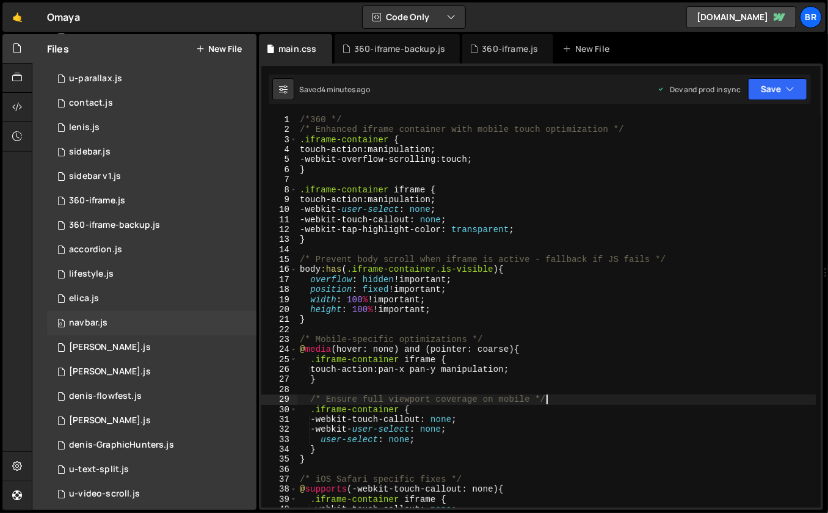
scroll to position [444, 0]
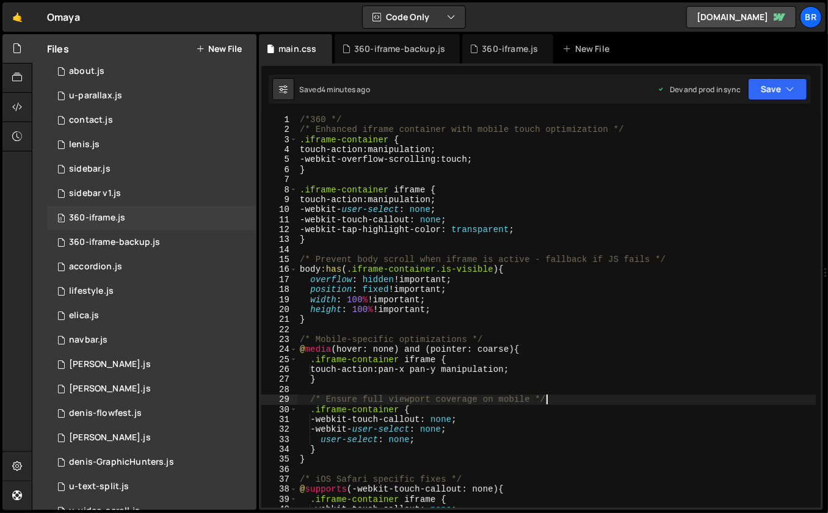
click at [120, 216] on div "360-iframe.js" at bounding box center [97, 217] width 56 height 11
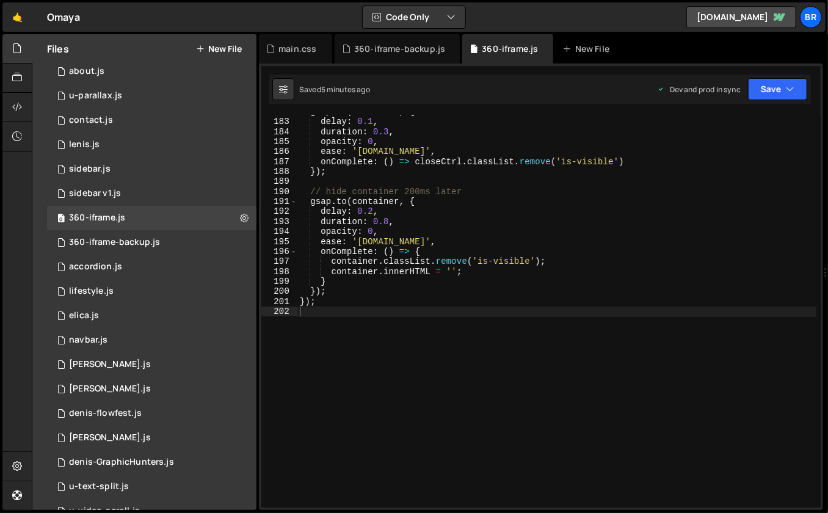
click at [621, 286] on div "gsap . to ( closeCtrl , { delay : 0.1 , duration : 0.3 , opacity : 0 , ease : '…" at bounding box center [556, 313] width 519 height 413
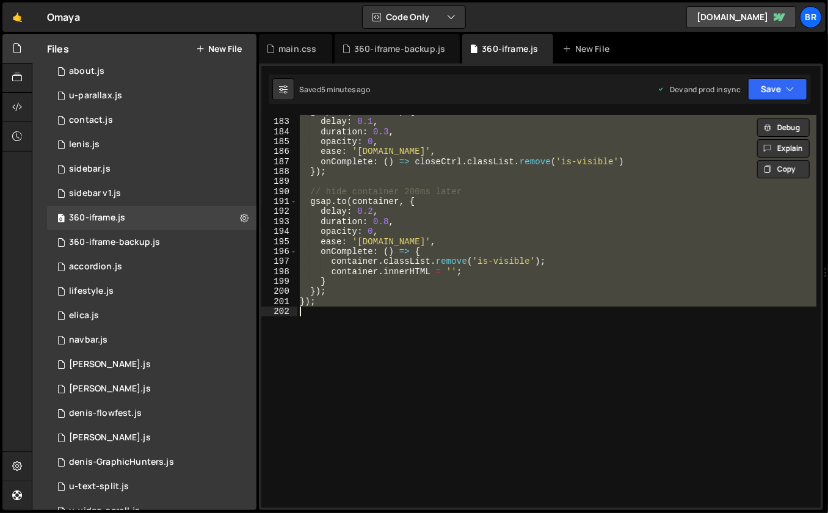
paste textarea
type textarea "});"
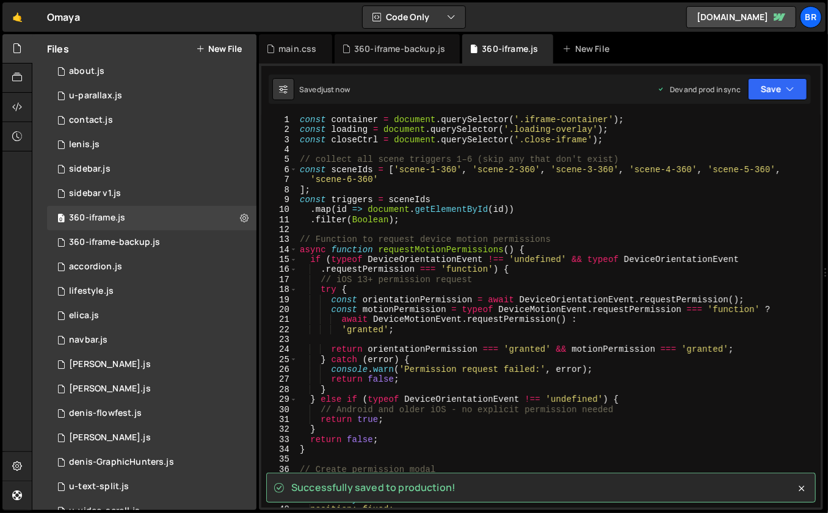
scroll to position [0, 0]
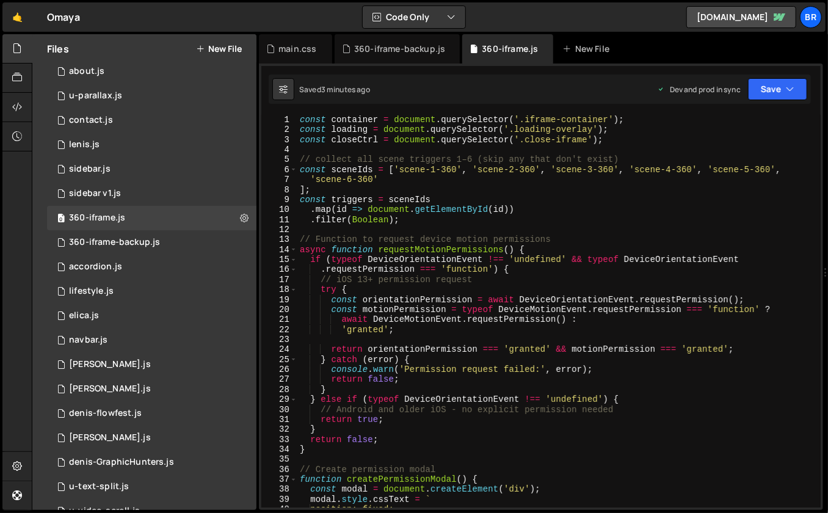
click at [689, 425] on div "const container = document . querySelector ( '.iframe-container' ) ; const load…" at bounding box center [556, 321] width 519 height 413
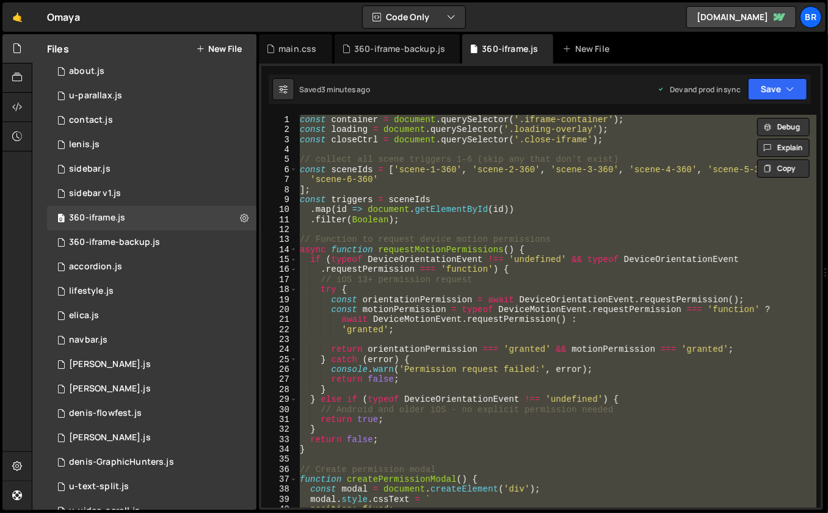
paste textarea
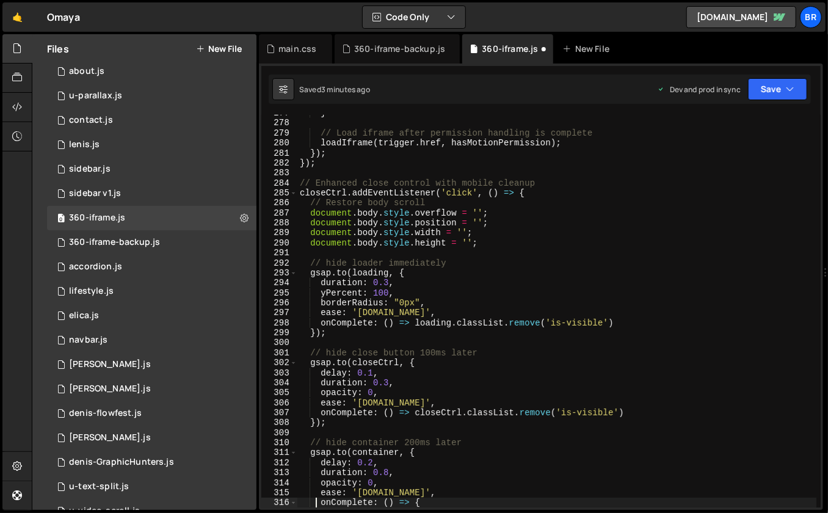
scroll to position [2783, 0]
click at [679, 232] on div "} // Load iframe after permission handling is complete loadIframe ( trigger . h…" at bounding box center [556, 314] width 519 height 413
type textarea "document.body.style.width = '';"
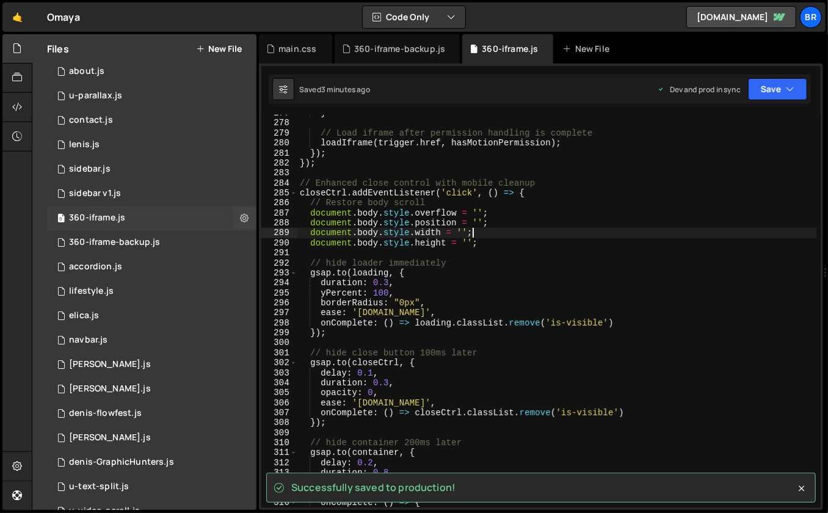
click at [110, 220] on div "360-iframe.js" at bounding box center [97, 217] width 56 height 11
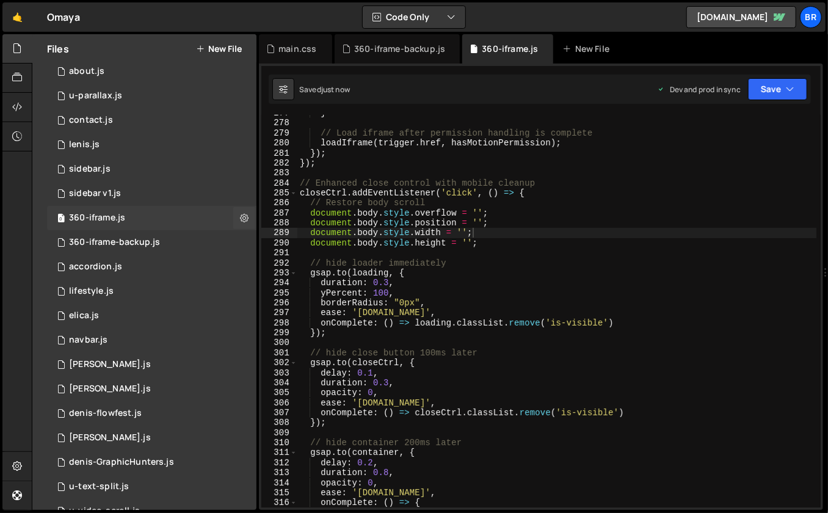
click at [106, 217] on div "360-iframe.js" at bounding box center [97, 217] width 56 height 11
click at [219, 48] on button "New File" at bounding box center [219, 49] width 46 height 10
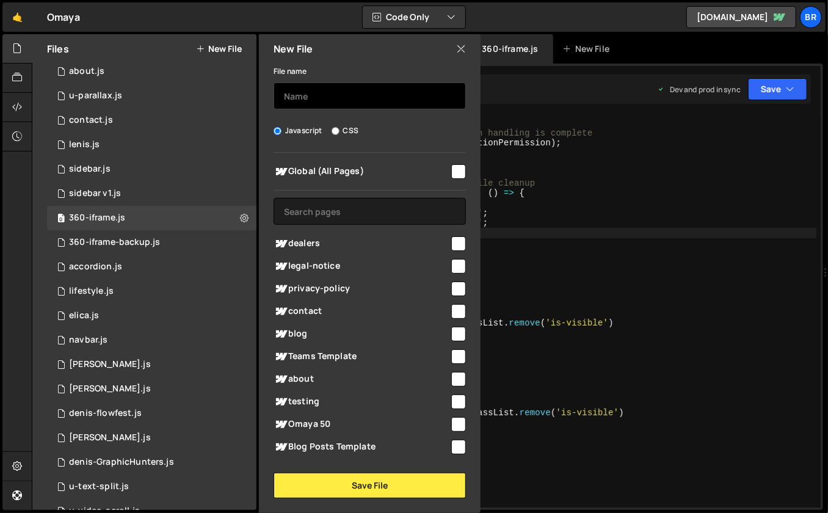
click at [316, 103] on input "text" at bounding box center [369, 95] width 192 height 27
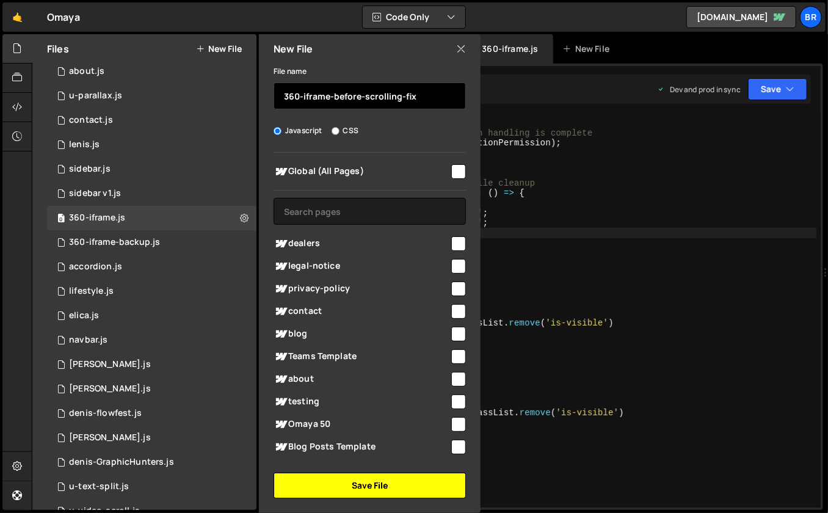
type input "360-iframe-before-scrolling-fix"
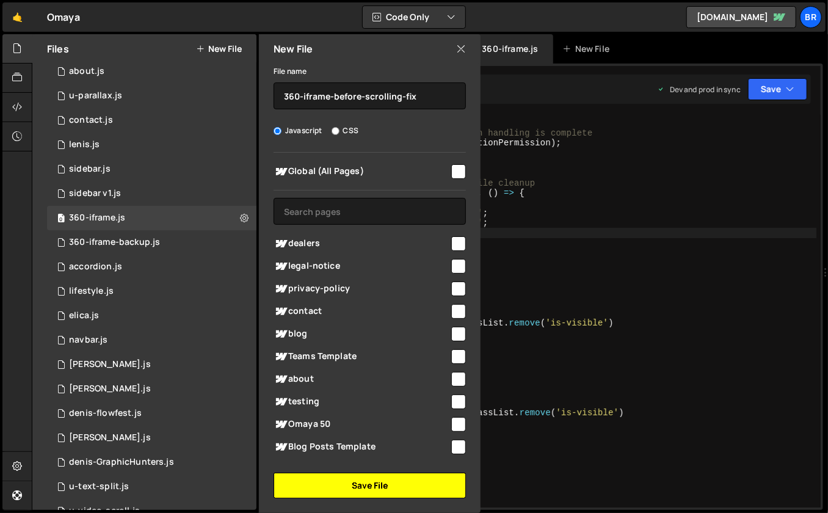
click at [401, 480] on button "Save File" at bounding box center [369, 485] width 192 height 26
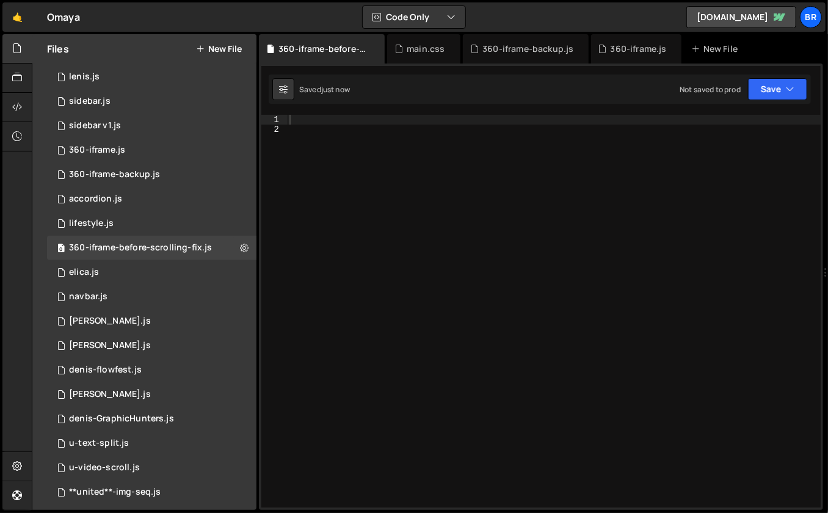
scroll to position [510, 0]
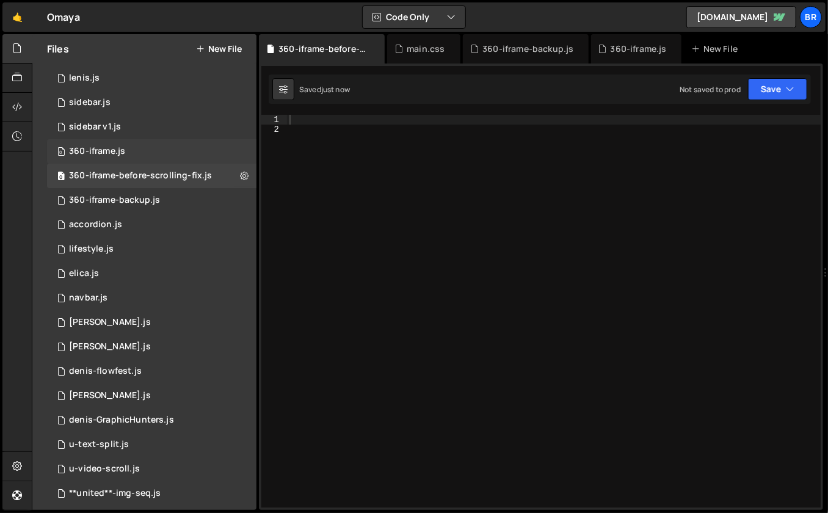
click at [129, 154] on div "0 360-iframe.js 0" at bounding box center [151, 151] width 209 height 24
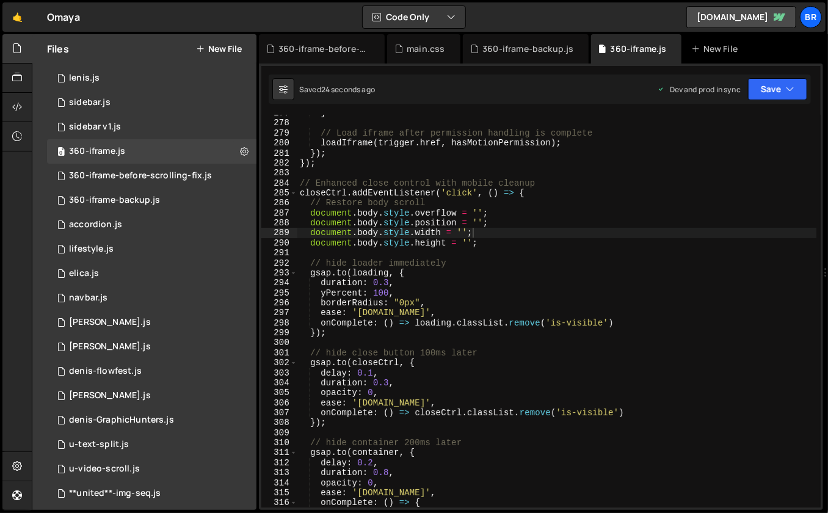
click at [430, 193] on div "} // Load iframe after permission handling is complete loadIframe ( trigger . h…" at bounding box center [556, 314] width 519 height 413
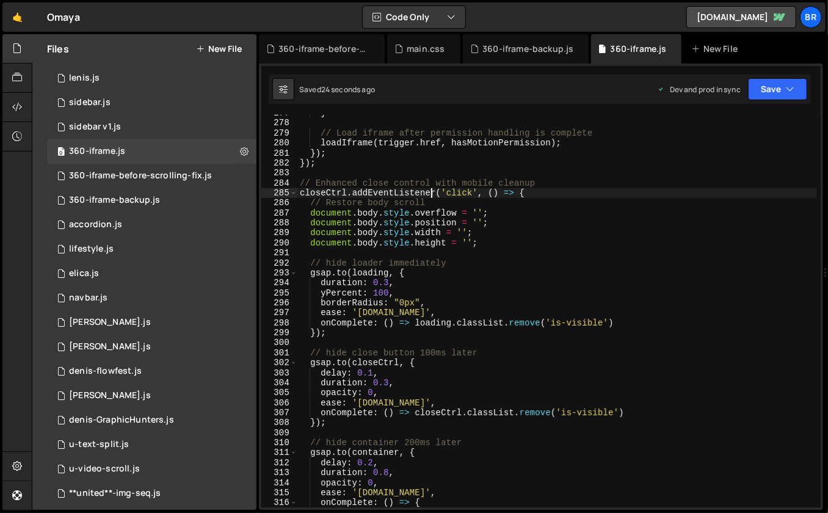
type textarea "});"
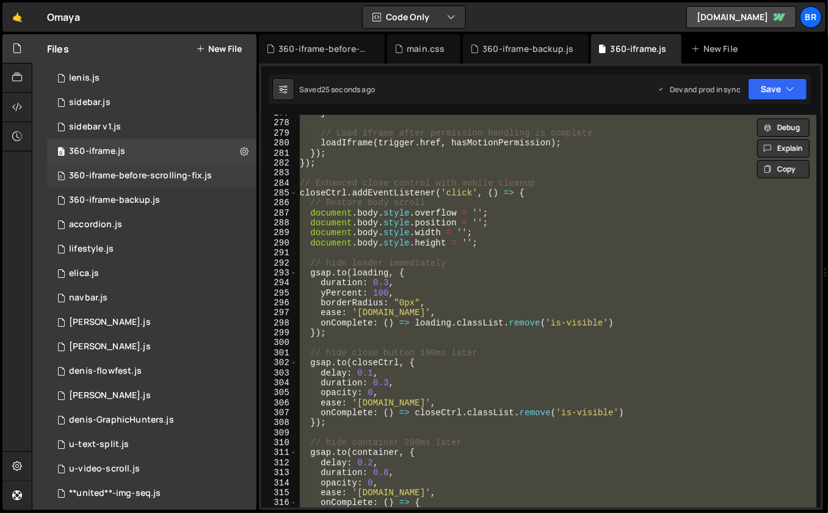
click at [190, 174] on div "360-iframe-before-scrolling-fix.js" at bounding box center [140, 175] width 143 height 11
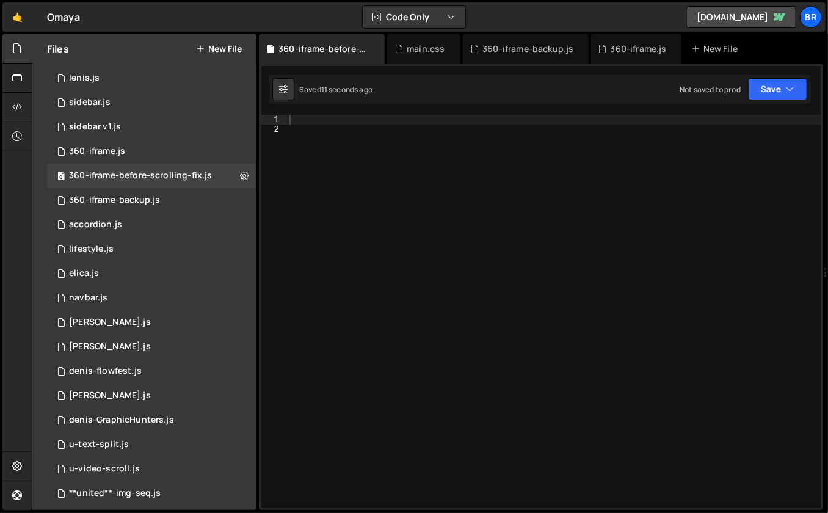
click at [481, 217] on div at bounding box center [554, 321] width 534 height 413
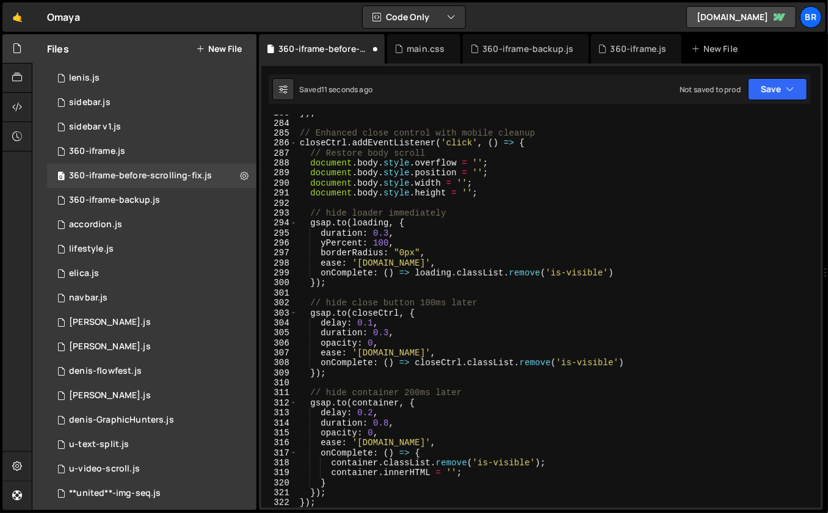
scroll to position [0, 0]
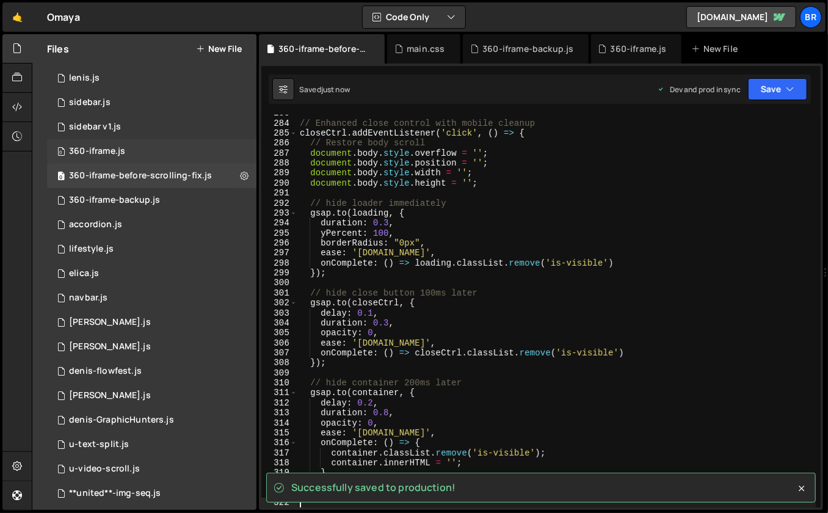
click at [127, 149] on div "0 360-iframe.js 0" at bounding box center [151, 151] width 209 height 24
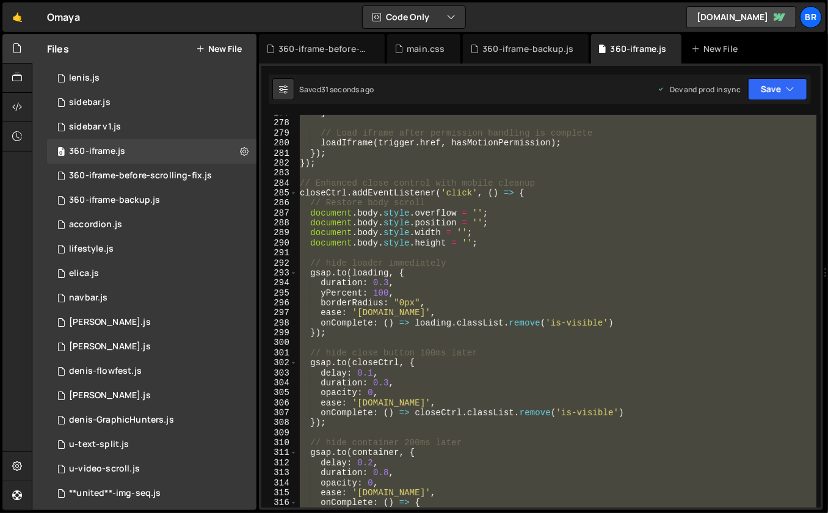
click at [549, 189] on div "} // Load iframe after permission handling is complete loadIframe ( trigger . h…" at bounding box center [556, 311] width 519 height 393
type textarea "});"
click at [142, 175] on div "360-iframe-before-scrolling-fix.js" at bounding box center [140, 175] width 143 height 11
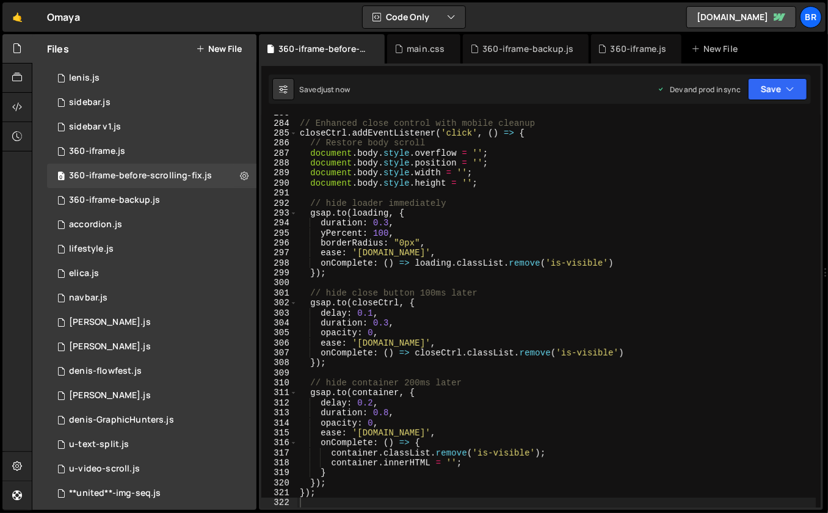
click at [551, 197] on div "// Enhanced close control with mobile cleanup closeCtrl . addEventListener ( 'c…" at bounding box center [556, 314] width 519 height 413
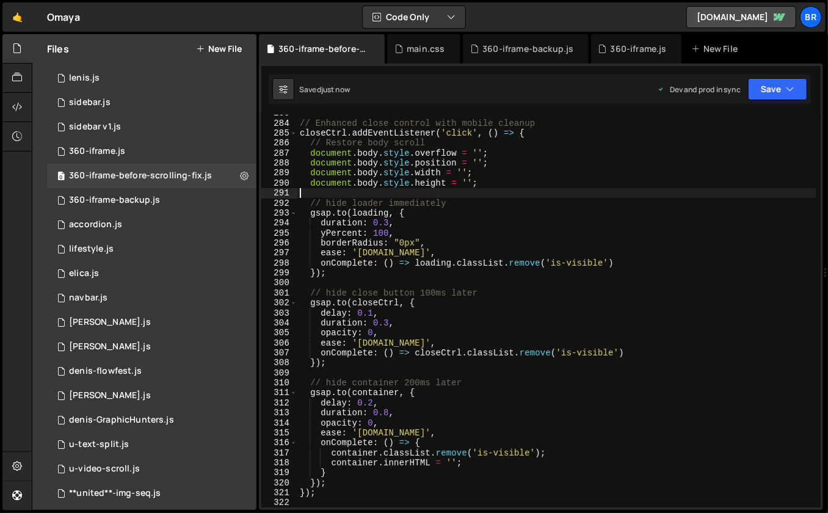
type textarea "});"
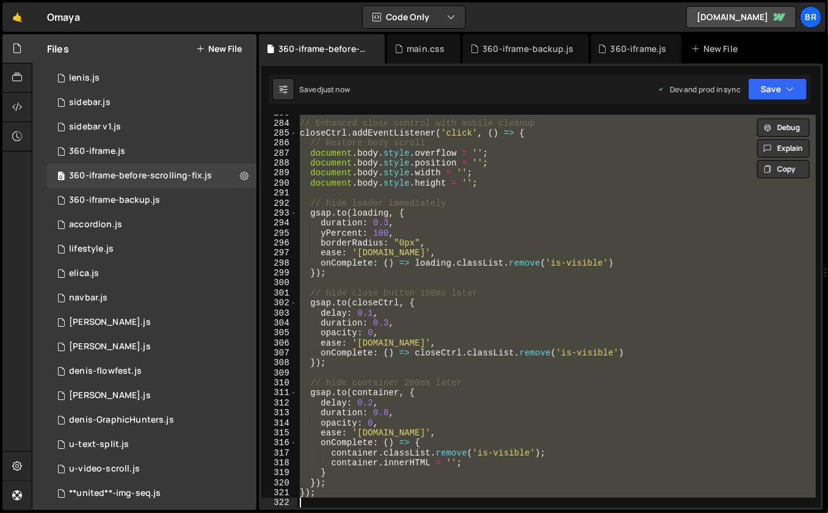
paste textarea
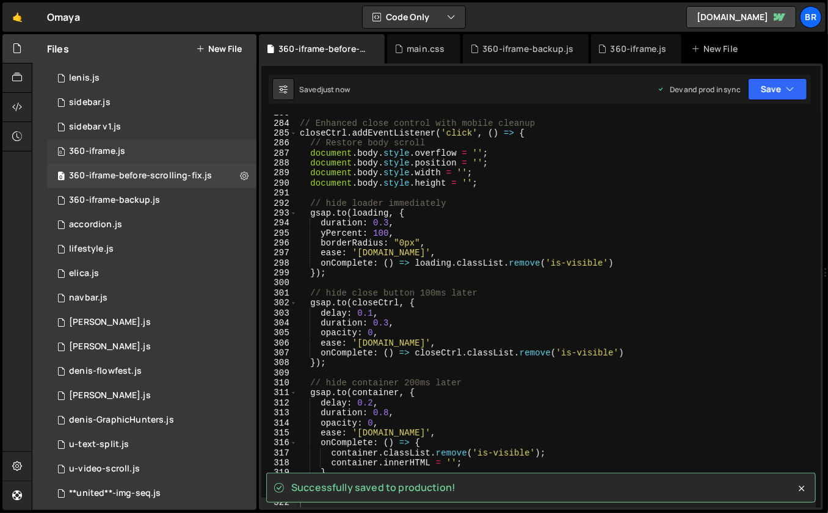
click at [134, 154] on div "0 360-iframe.js 0" at bounding box center [151, 151] width 209 height 24
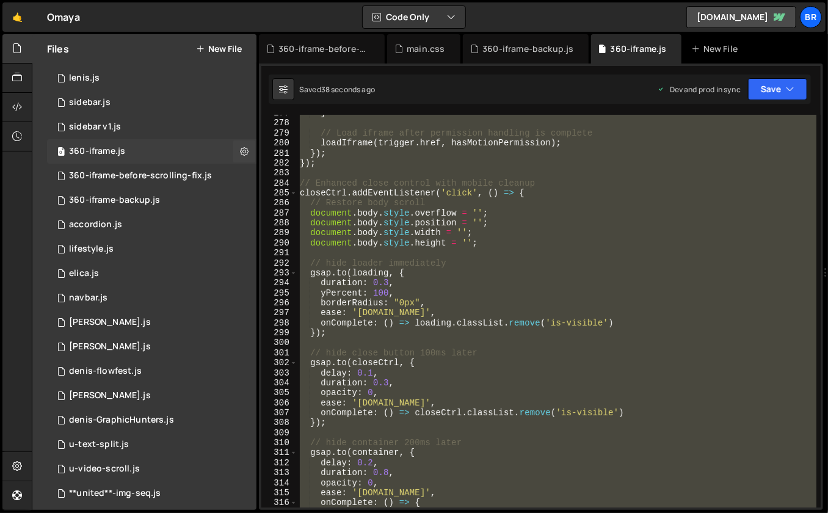
click at [142, 147] on div "0 360-iframe.js 0" at bounding box center [151, 151] width 209 height 24
click at [687, 223] on div "} // Load iframe after permission handling is complete loadIframe ( trigger . h…" at bounding box center [556, 311] width 519 height 393
paste textarea
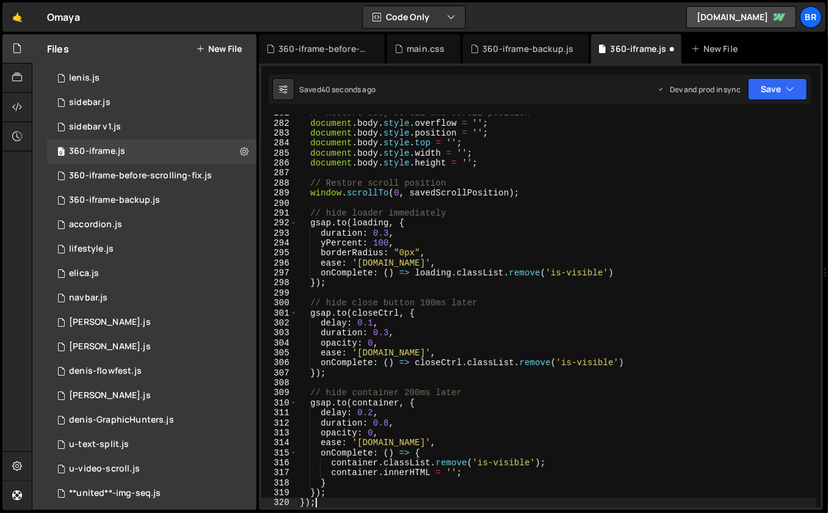
scroll to position [2823, 0]
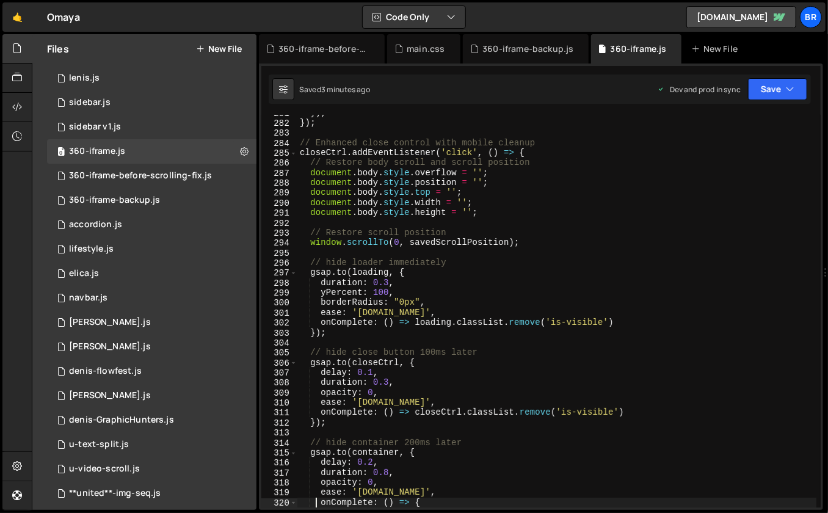
click at [557, 244] on div "}) ; }) ; // Enhanced close control with mobile cleanup closeCtrl . addEventLis…" at bounding box center [556, 314] width 519 height 413
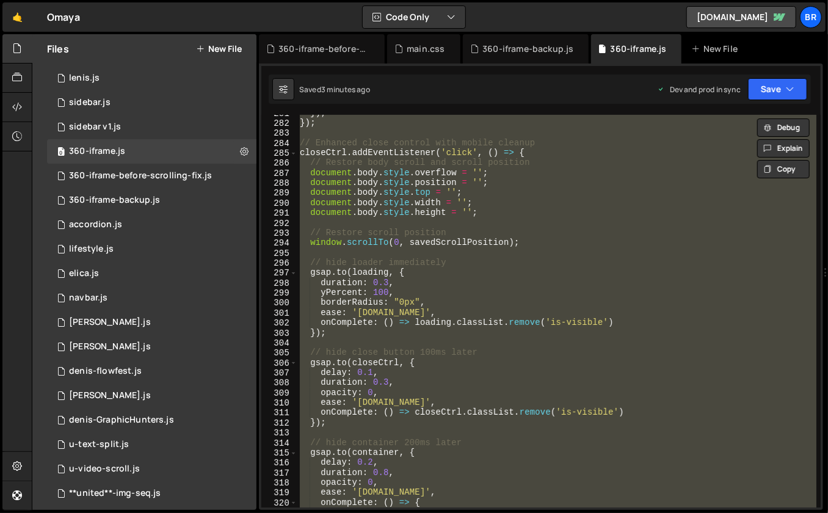
paste textarea
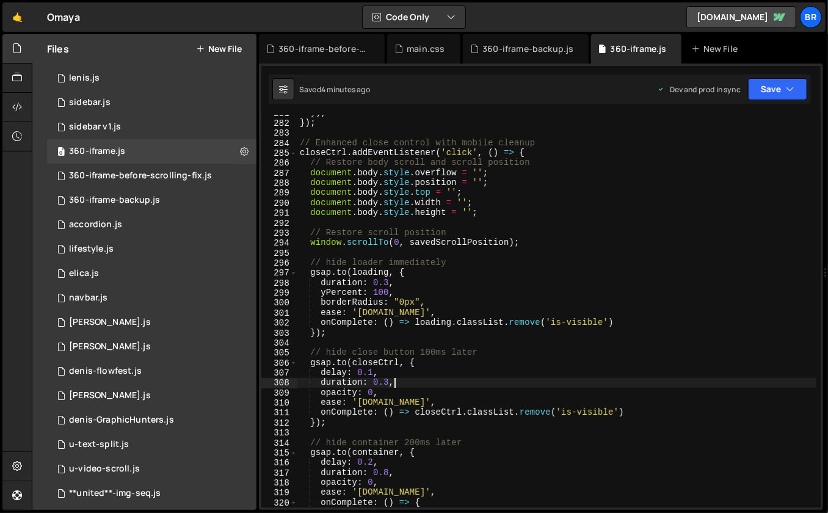
click at [678, 378] on div "}) ; }) ; // Enhanced close control with mobile cleanup closeCtrl . addEventLis…" at bounding box center [556, 314] width 519 height 413
type textarea "duration: 0.3,"
click at [162, 194] on div "0 360-iframe-backup.js 0" at bounding box center [151, 200] width 209 height 24
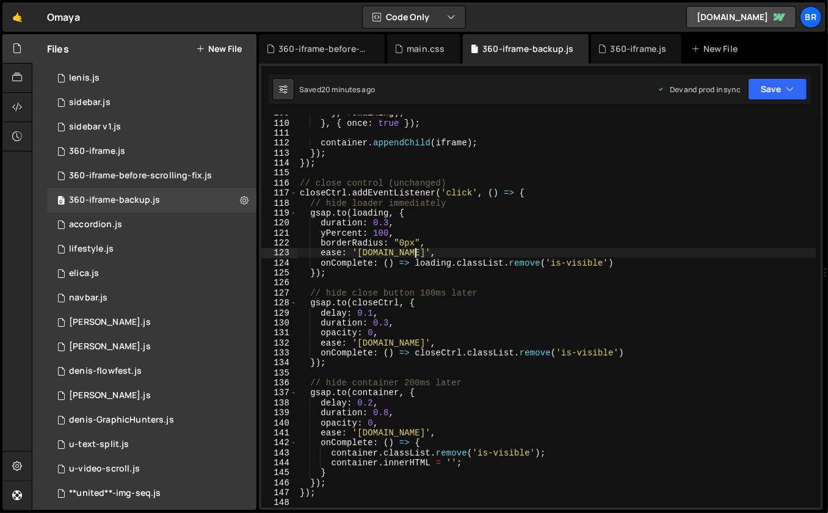
click at [620, 253] on div "} , remaining ) ; } , { once : true }) ; container . appendChild ( iframe ) ; }…" at bounding box center [556, 314] width 519 height 413
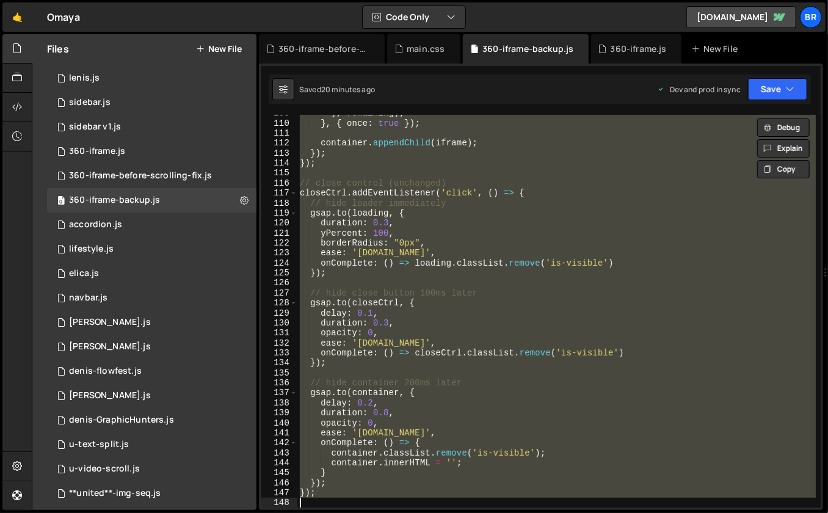
click at [591, 192] on div "} , remaining ) ; } , { once : true }) ; container . appendChild ( iframe ) ; }…" at bounding box center [556, 311] width 518 height 393
type textarea "closeCtrl.addEventListener('click', () => {"
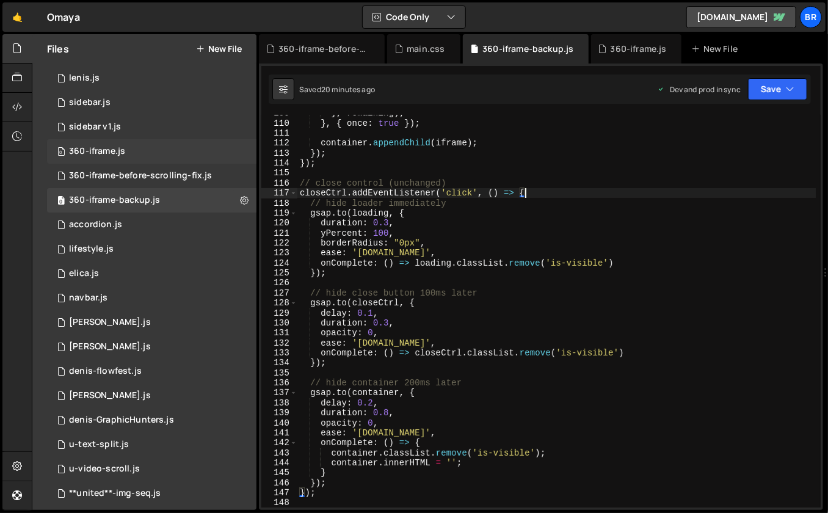
click at [131, 152] on div "0 360-iframe.js 0" at bounding box center [151, 151] width 209 height 24
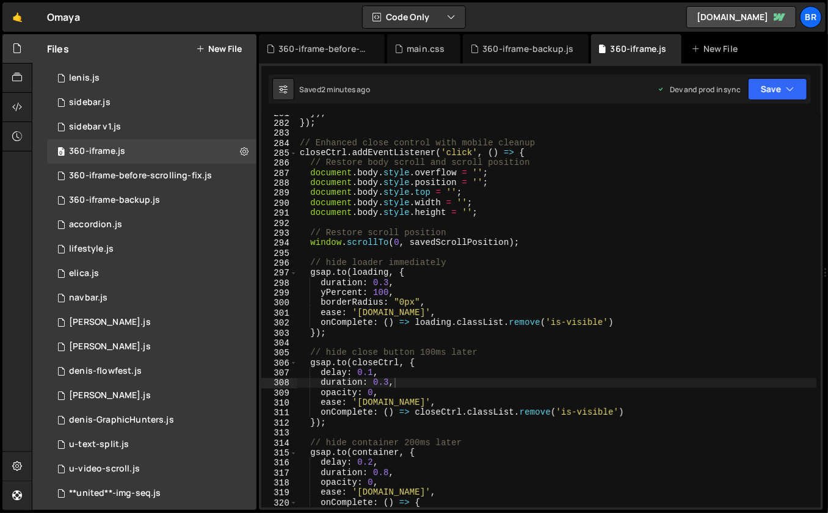
click at [598, 195] on div "}) ; }) ; // Enhanced close control with mobile cleanup closeCtrl . addEventLis…" at bounding box center [556, 314] width 519 height 413
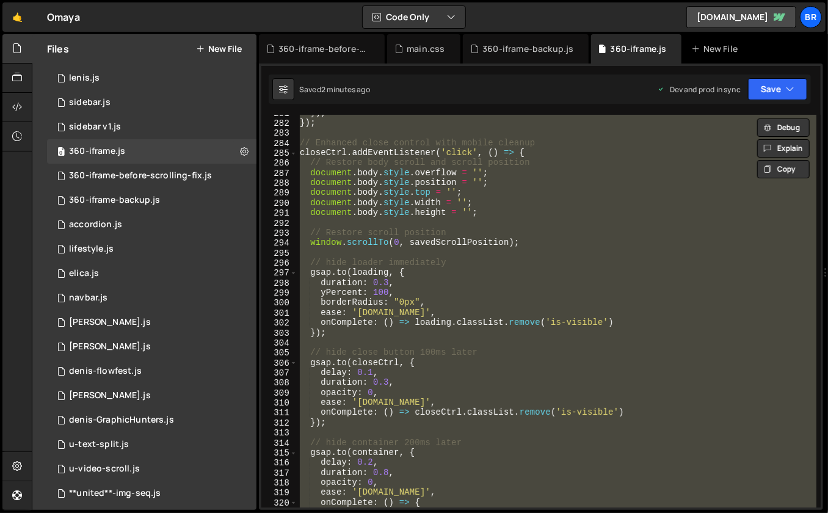
paste textarea
type textarea "});"
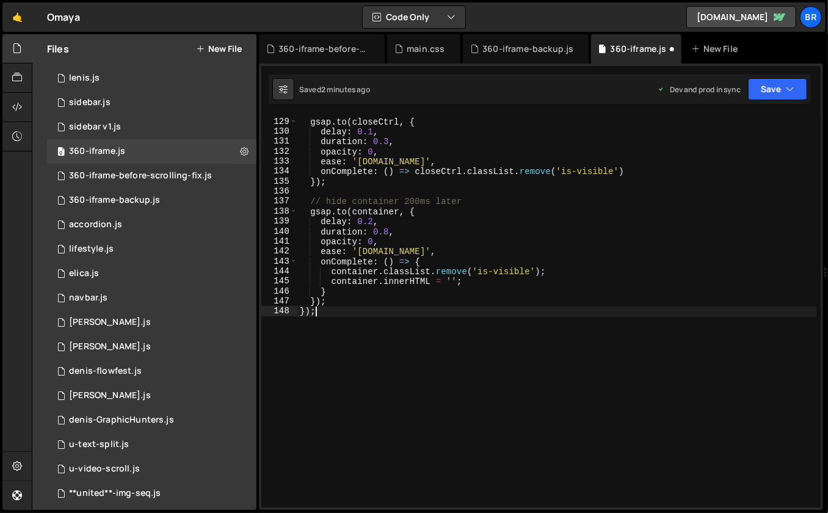
scroll to position [1276, 0]
click at [537, 330] on div "// hide close button 100ms later gsap . to ( closeCtrl , { delay : 0.1 , durati…" at bounding box center [556, 313] width 519 height 413
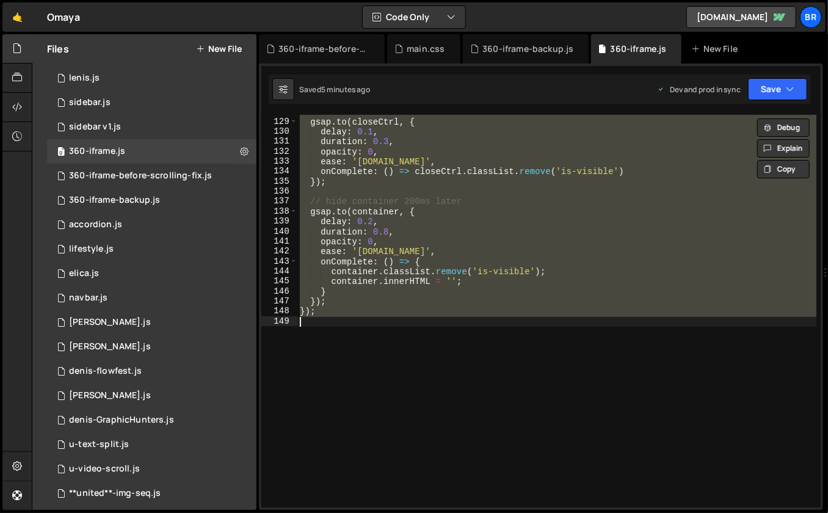
paste textarea
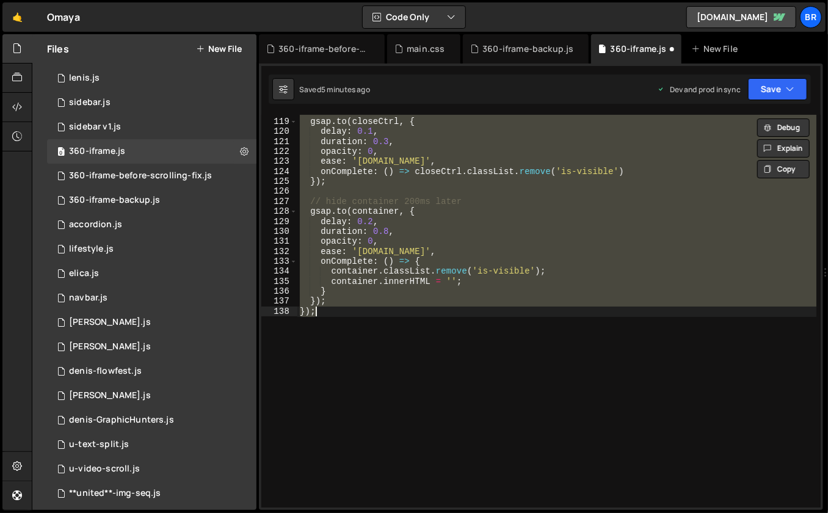
paste textarea
type textarea "});"
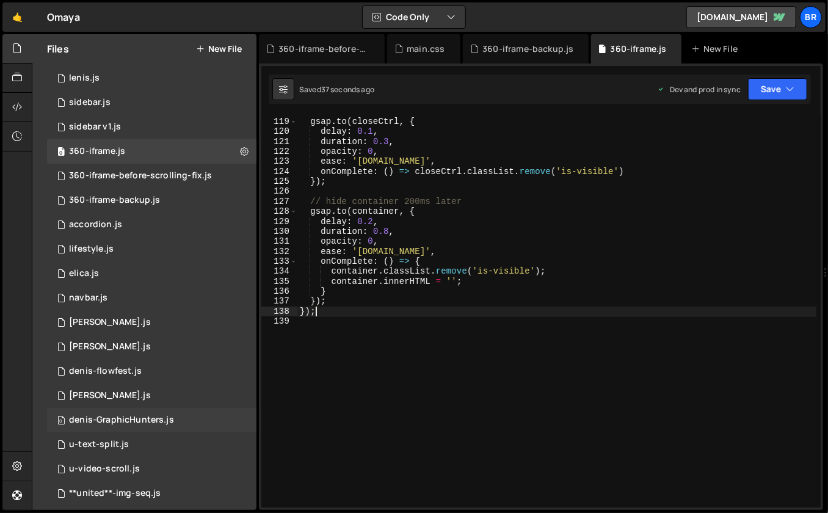
scroll to position [665, 0]
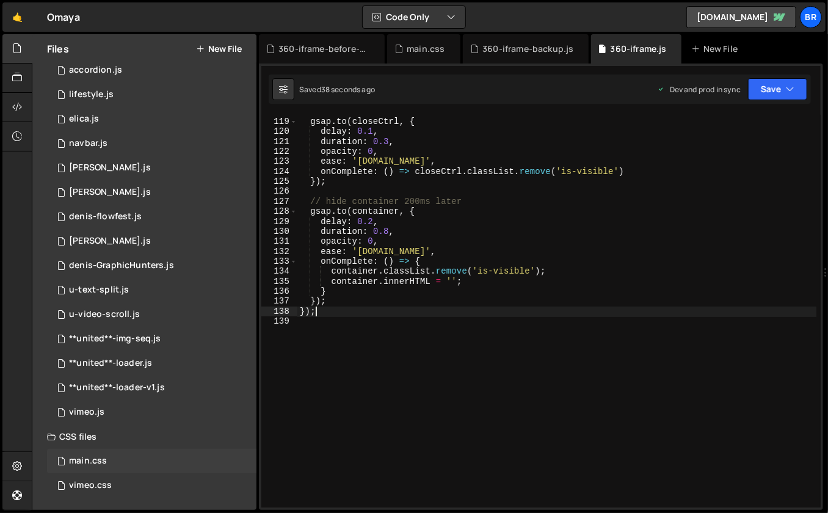
click at [126, 454] on div "main.css 0" at bounding box center [151, 461] width 209 height 24
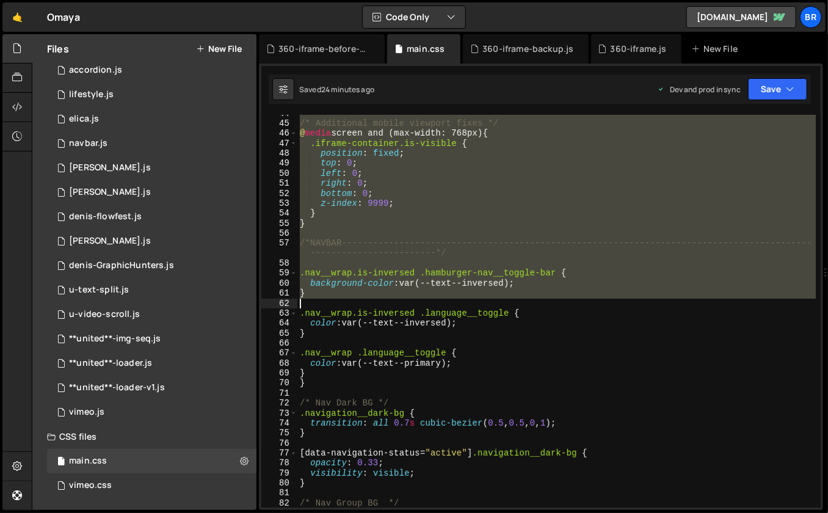
scroll to position [402, 0]
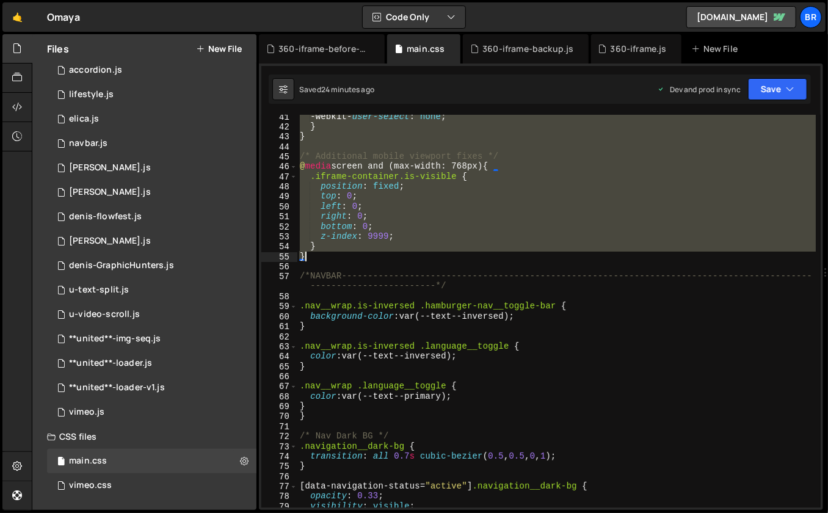
drag, startPoint x: 300, startPoint y: 120, endPoint x: 416, endPoint y: 253, distance: 177.0
click at [416, 253] on div "-webkit- user-select : none ; } } /* Additional mobile viewport fixes */ @ medi…" at bounding box center [556, 318] width 519 height 413
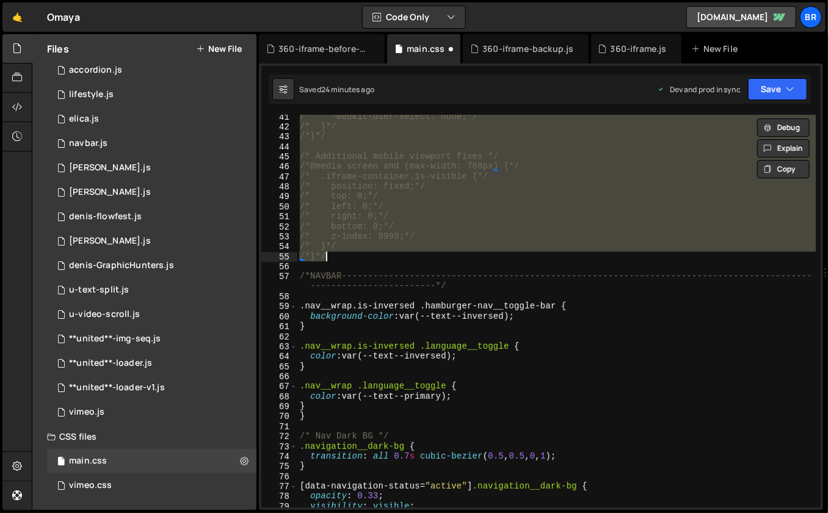
type textarea "/*}*/"
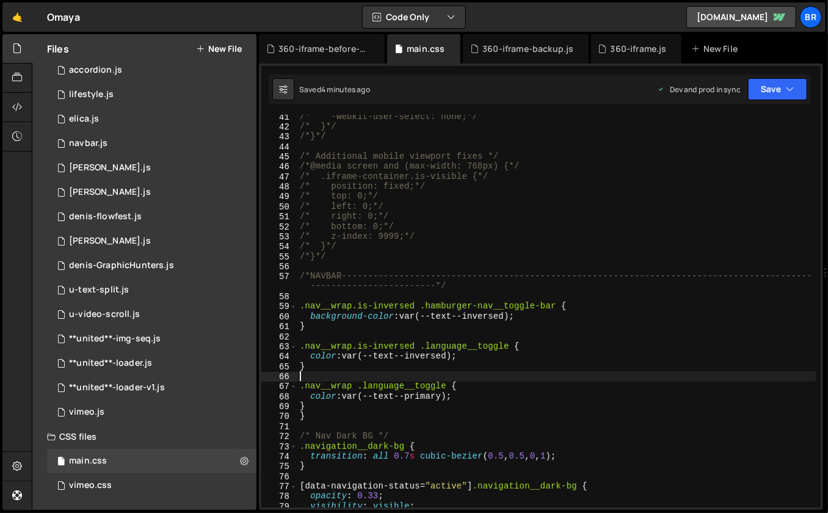
click at [490, 378] on div "/* -webkit-user-select: none;*/ /* }*/ /*}*/ /* Additional mobile viewport fixe…" at bounding box center [556, 318] width 519 height 413
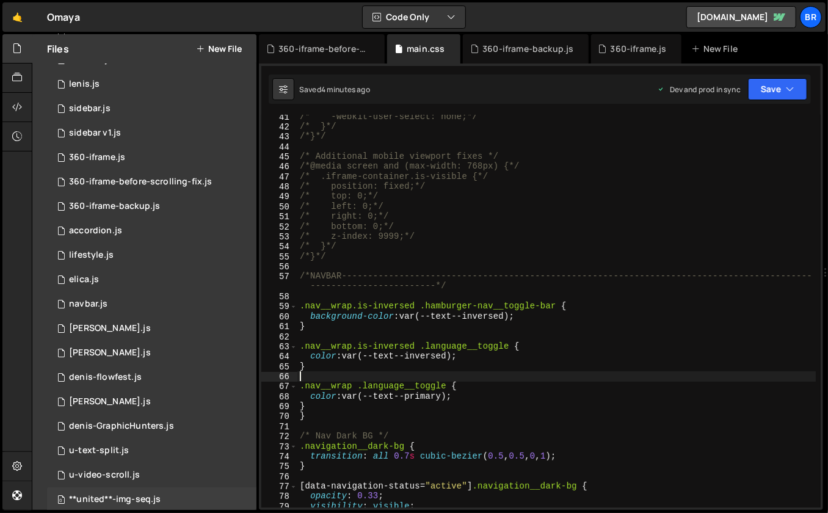
scroll to position [0, 0]
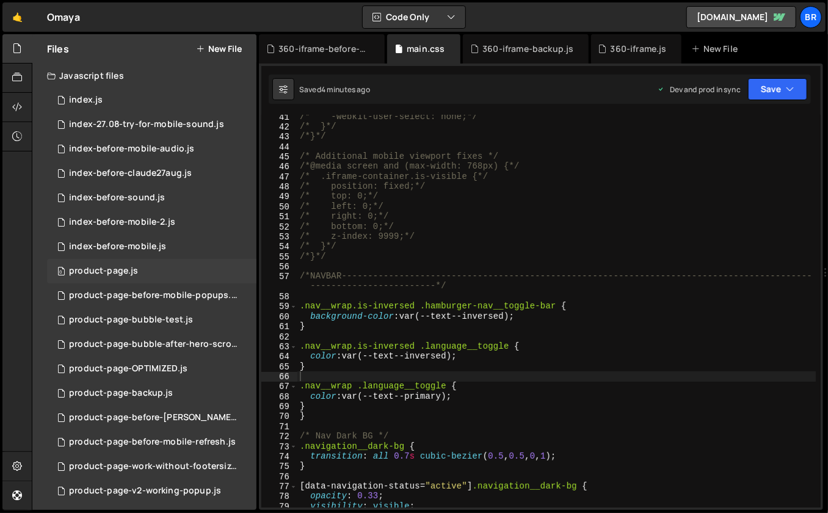
click at [137, 277] on div "0 product-page.js 0" at bounding box center [151, 271] width 209 height 24
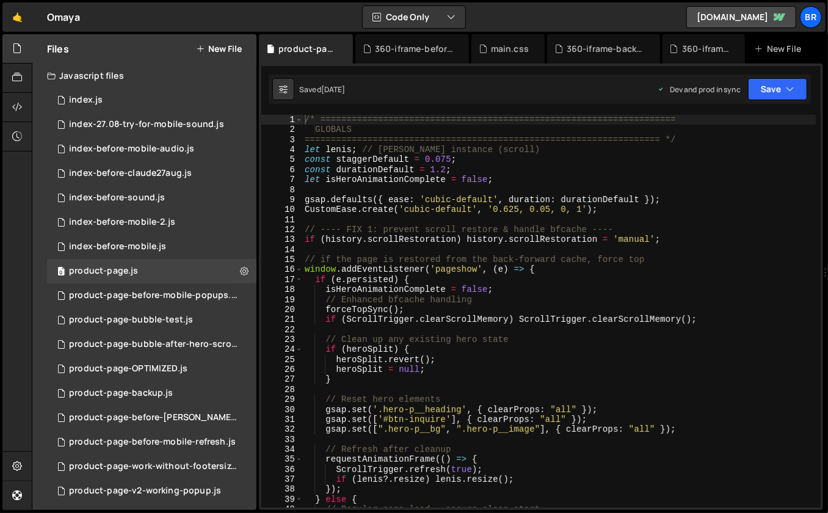
click at [501, 243] on div "/* ==================================================================== GLOBALS…" at bounding box center [559, 321] width 514 height 413
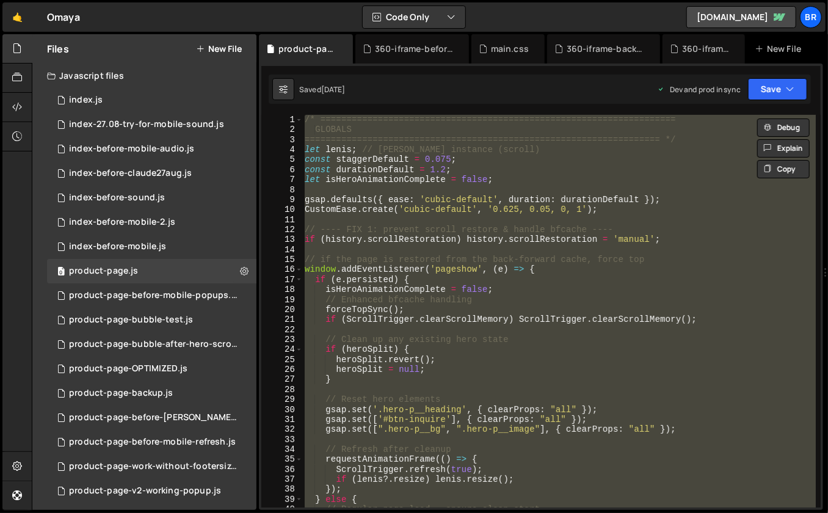
click at [628, 271] on div "/* ==================================================================== GLOBALS…" at bounding box center [558, 311] width 513 height 393
type textarea "window.addEventListener('pageshow', (e) => {"
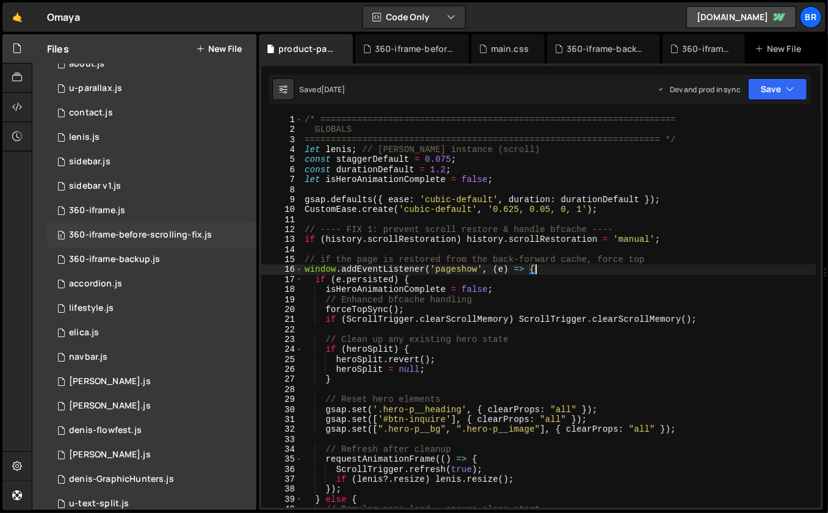
scroll to position [449, 0]
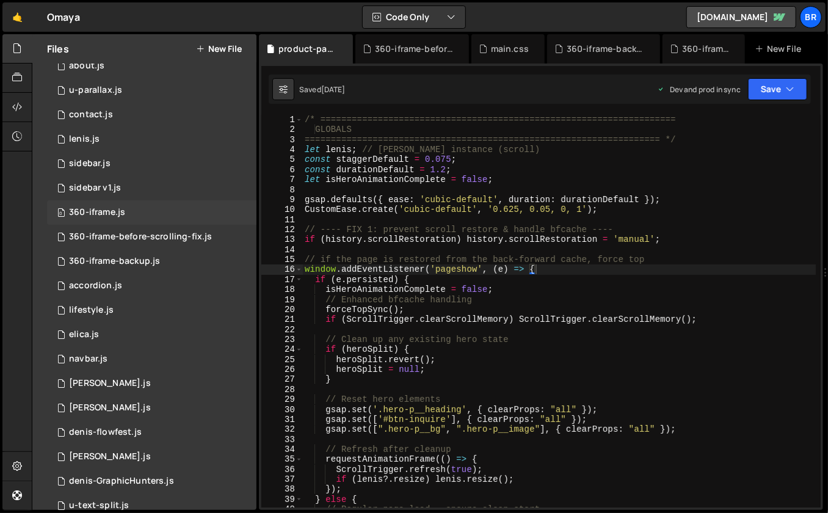
click at [119, 212] on div "360-iframe.js" at bounding box center [97, 212] width 56 height 11
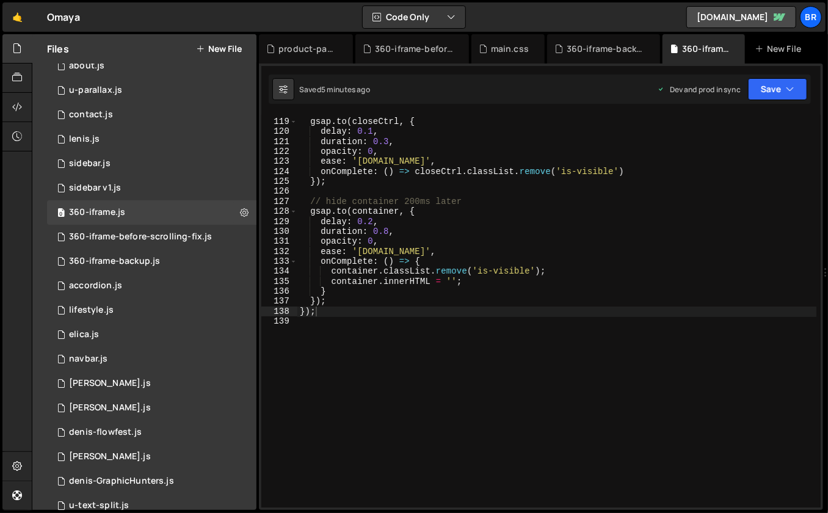
click at [508, 241] on div "// hide close button 100ms later gsap . to ( closeCtrl , { delay : 0.1 , durati…" at bounding box center [556, 313] width 519 height 413
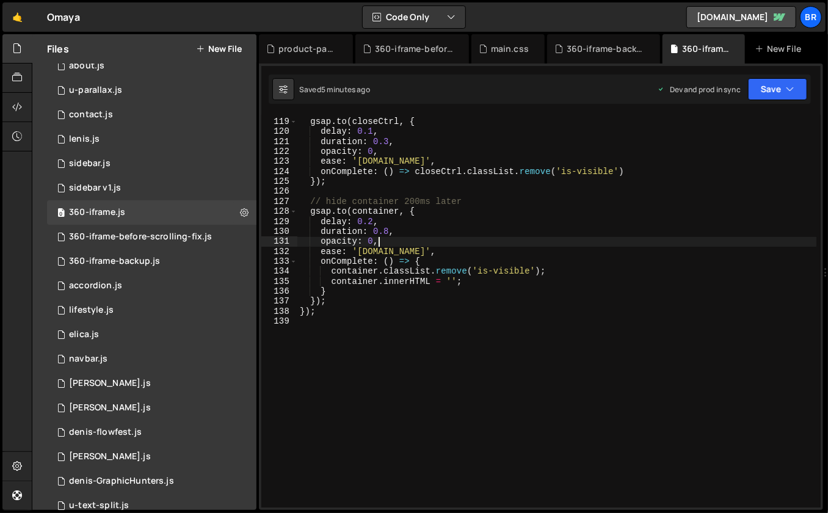
type textarea "});"
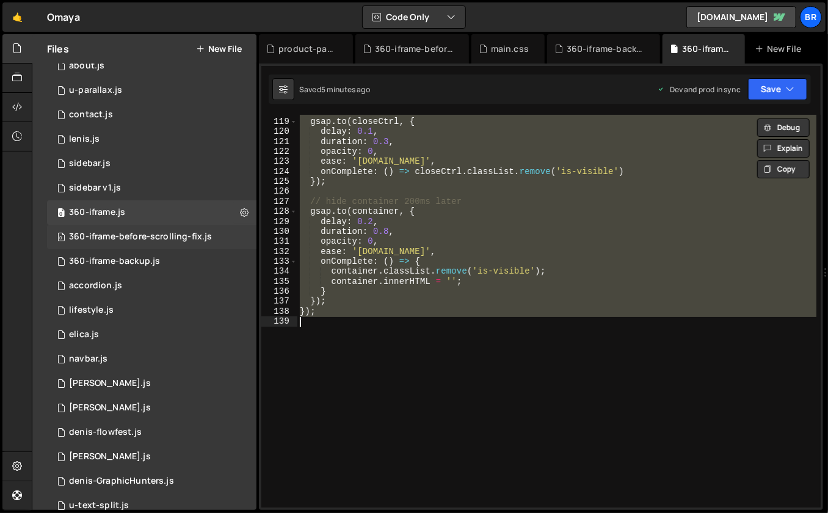
click at [148, 229] on div "0 360-iframe-before-scrolling-fix.js 0" at bounding box center [151, 237] width 209 height 24
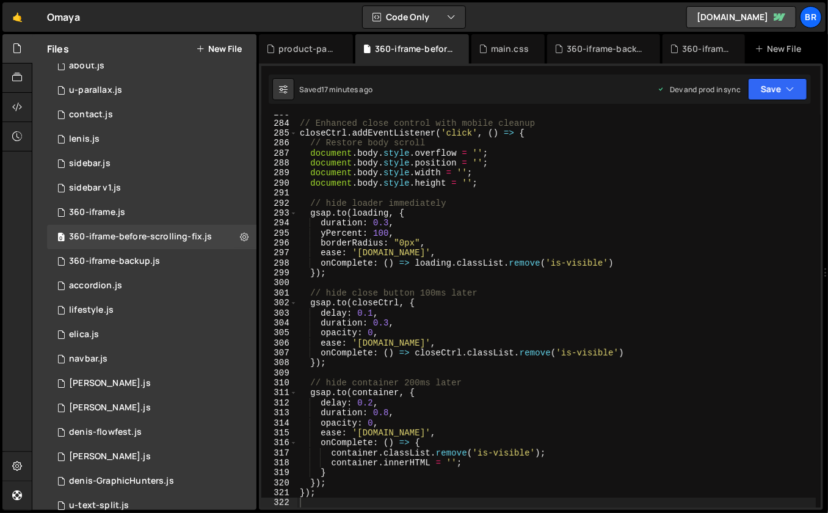
click at [491, 234] on div "// Enhanced close control with mobile cleanup closeCtrl . addEventListener ( 'c…" at bounding box center [556, 314] width 519 height 413
type textarea "});"
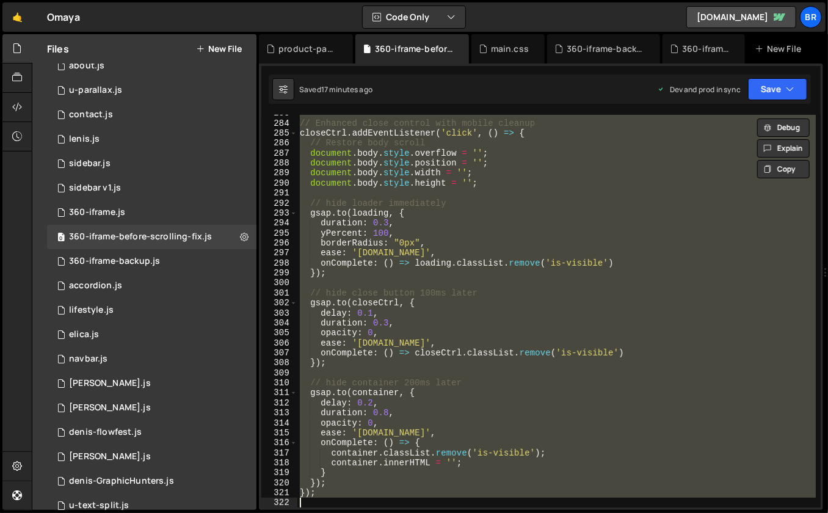
paste textarea
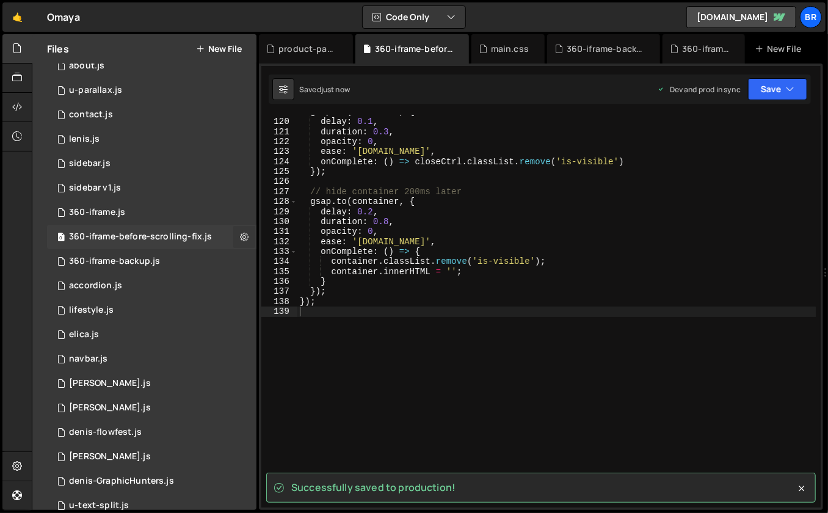
click at [240, 238] on icon at bounding box center [244, 237] width 9 height 12
type input "360-iframe-before-scrolling-fix"
radio input "true"
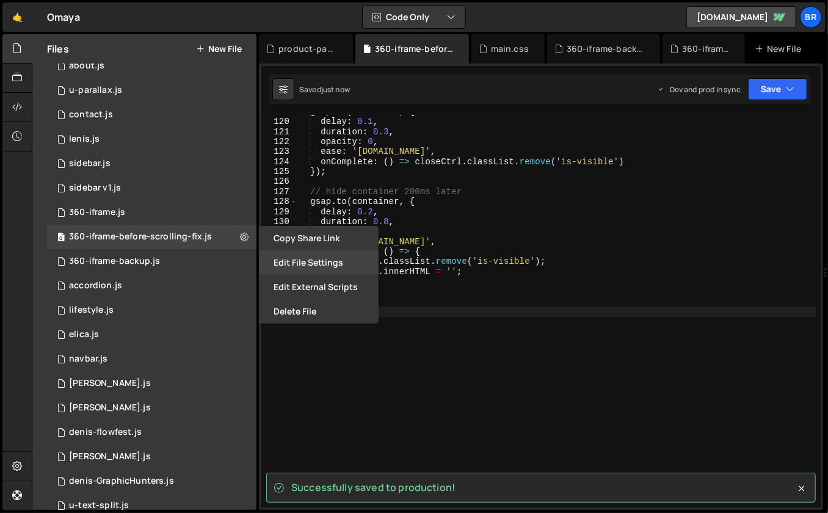
click at [286, 261] on button "Edit File Settings" at bounding box center [319, 262] width 120 height 24
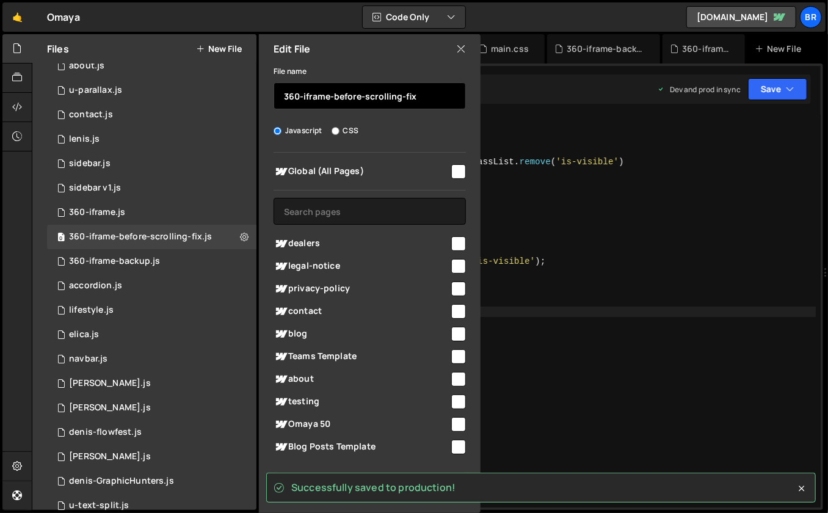
click at [376, 96] on input "360-iframe-before-scrolling-fix" at bounding box center [369, 95] width 192 height 27
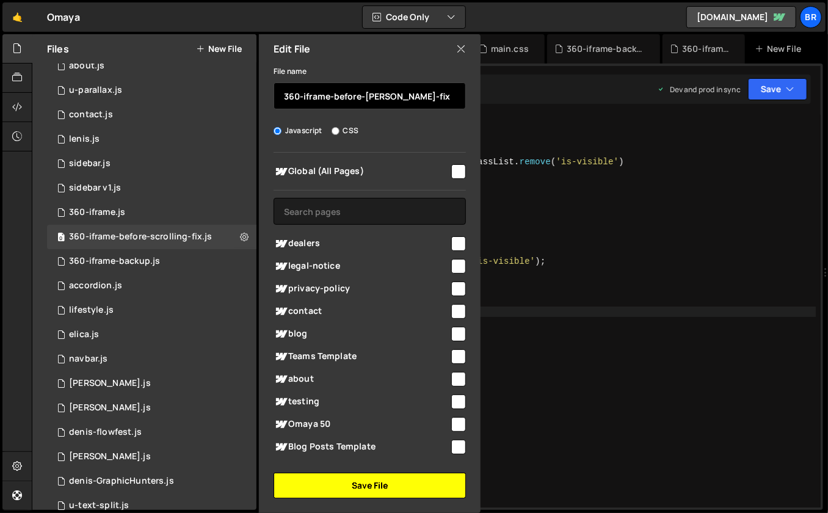
type input "360-iframe-before-lenis-fix"
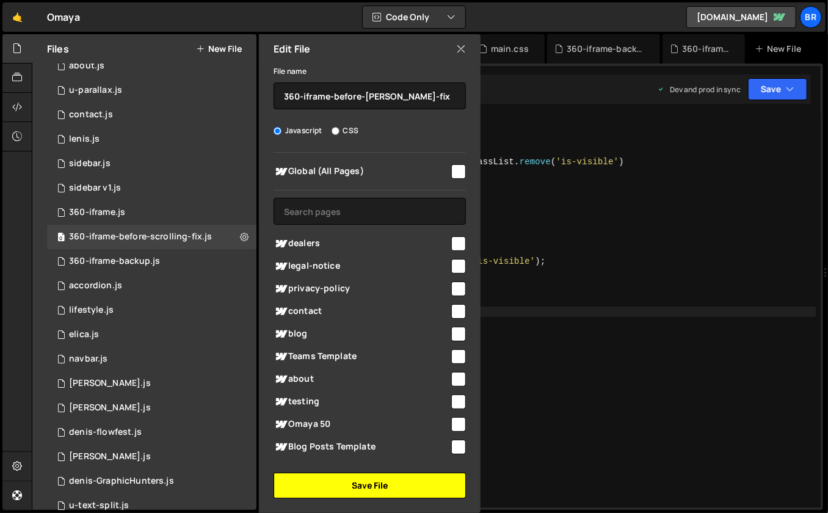
click at [401, 475] on button "Save File" at bounding box center [369, 485] width 192 height 26
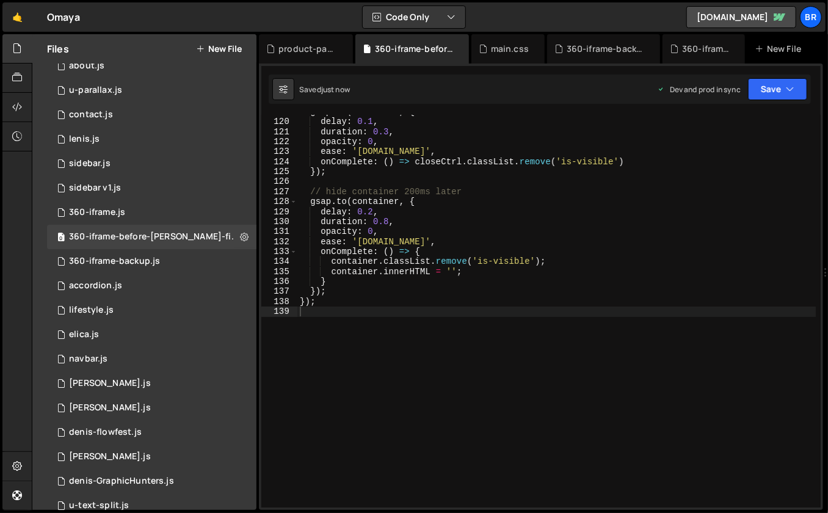
type textarea "});"
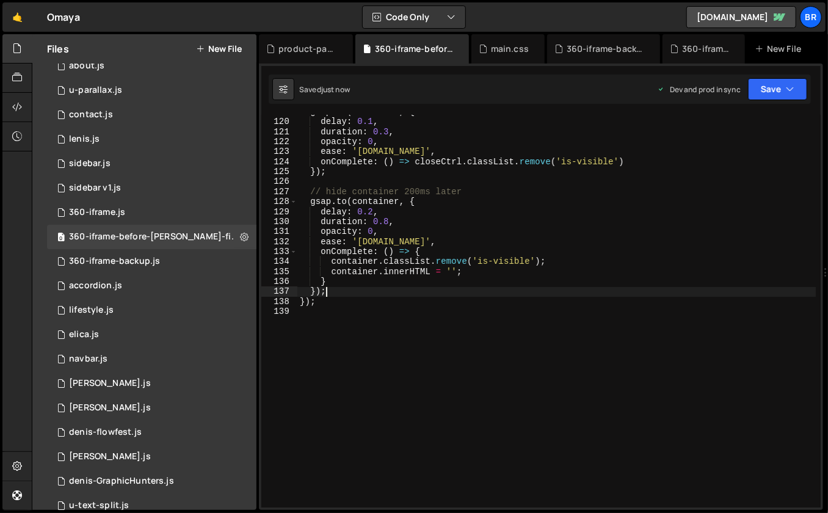
click at [591, 288] on div "gsap . to ( closeCtrl , { delay : 0.1 , duration : 0.3 , opacity : 0 , ease : '…" at bounding box center [556, 313] width 519 height 413
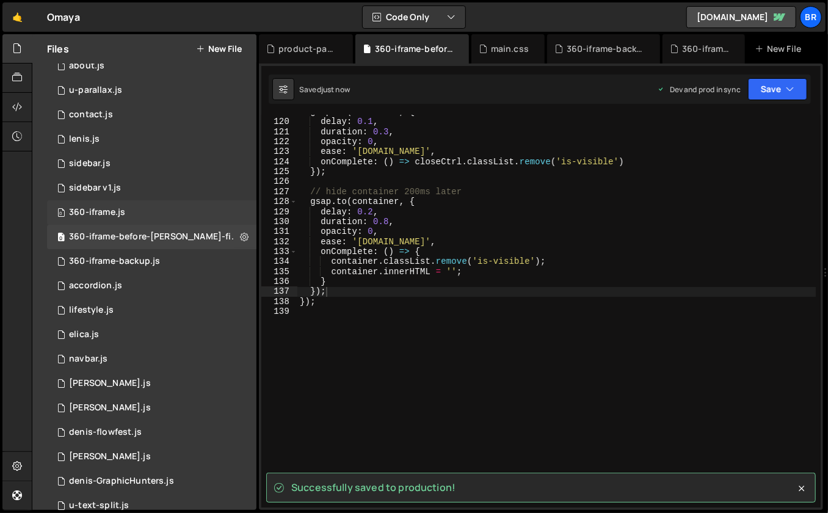
click at [110, 207] on div "360-iframe.js" at bounding box center [97, 212] width 56 height 11
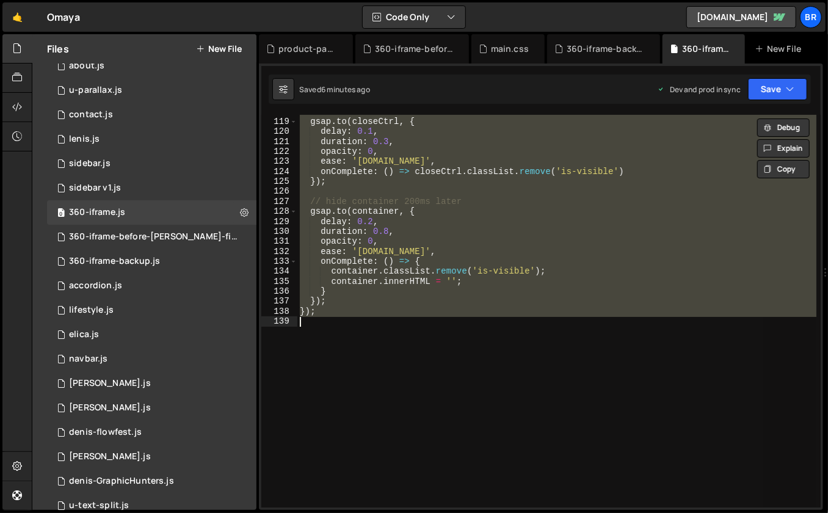
click at [499, 267] on div "// hide close button 100ms later gsap . to ( closeCtrl , { delay : 0.1 , durati…" at bounding box center [556, 311] width 519 height 393
paste textarea
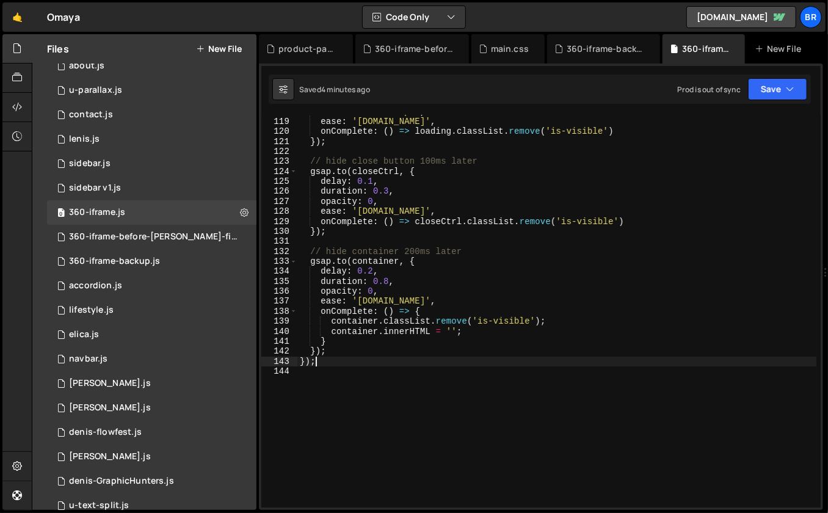
click at [587, 178] on div "borderRadius : "0px" , ease : 'power2.in' , onComplete : ( ) => loading . class…" at bounding box center [556, 313] width 519 height 413
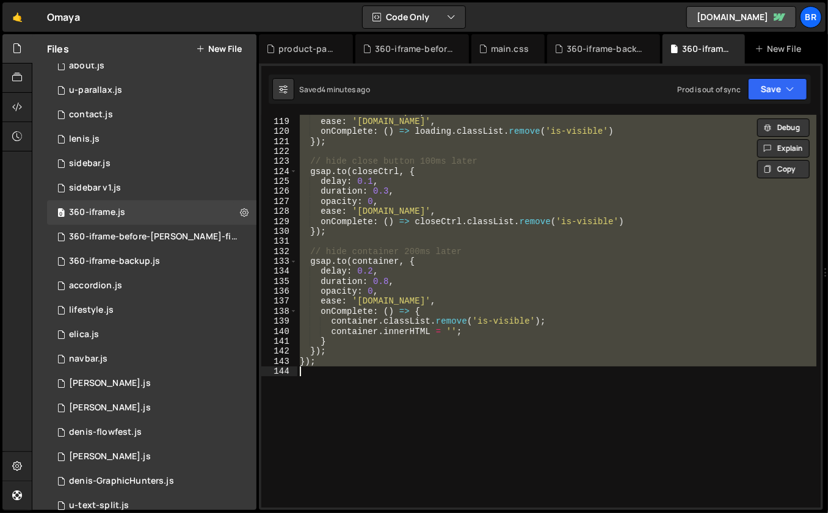
paste textarea
type textarea "});"
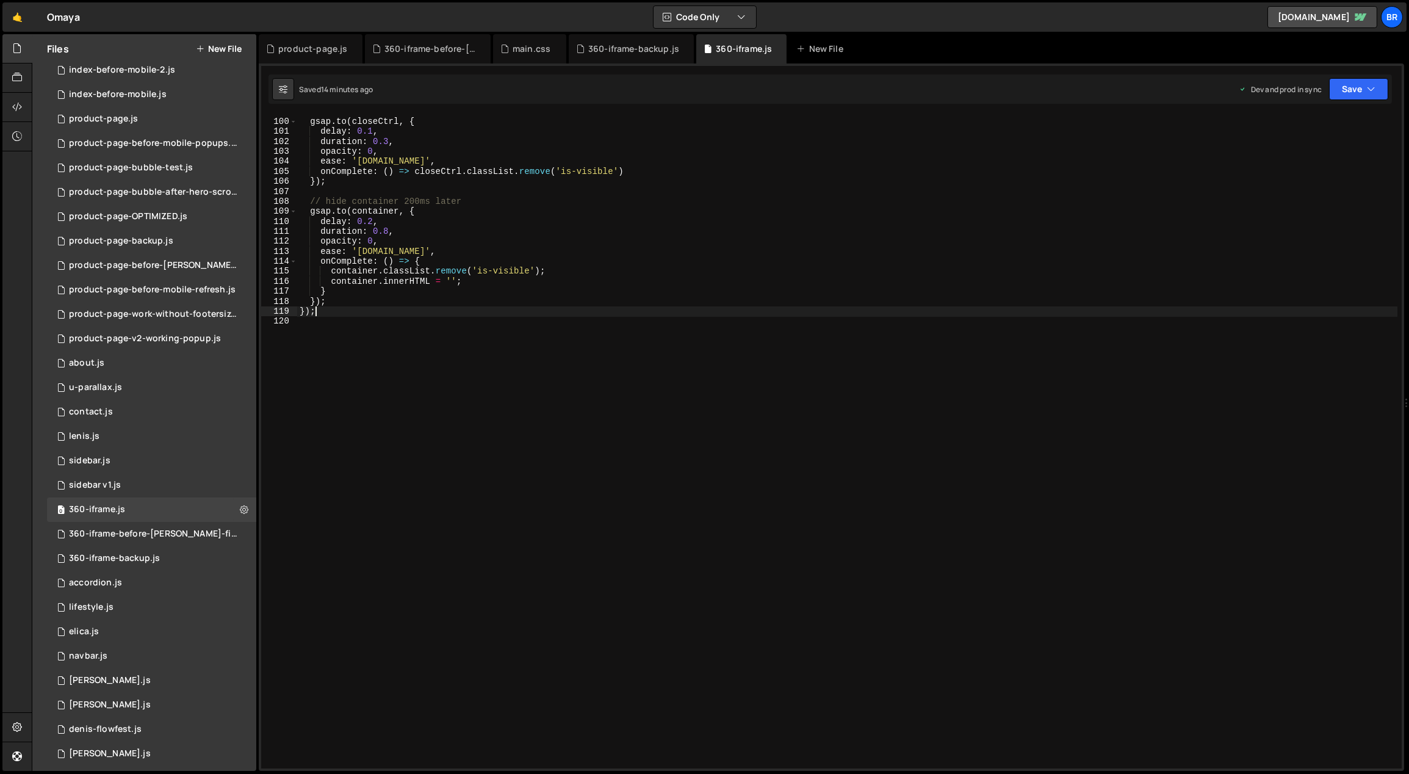
scroll to position [866, 0]
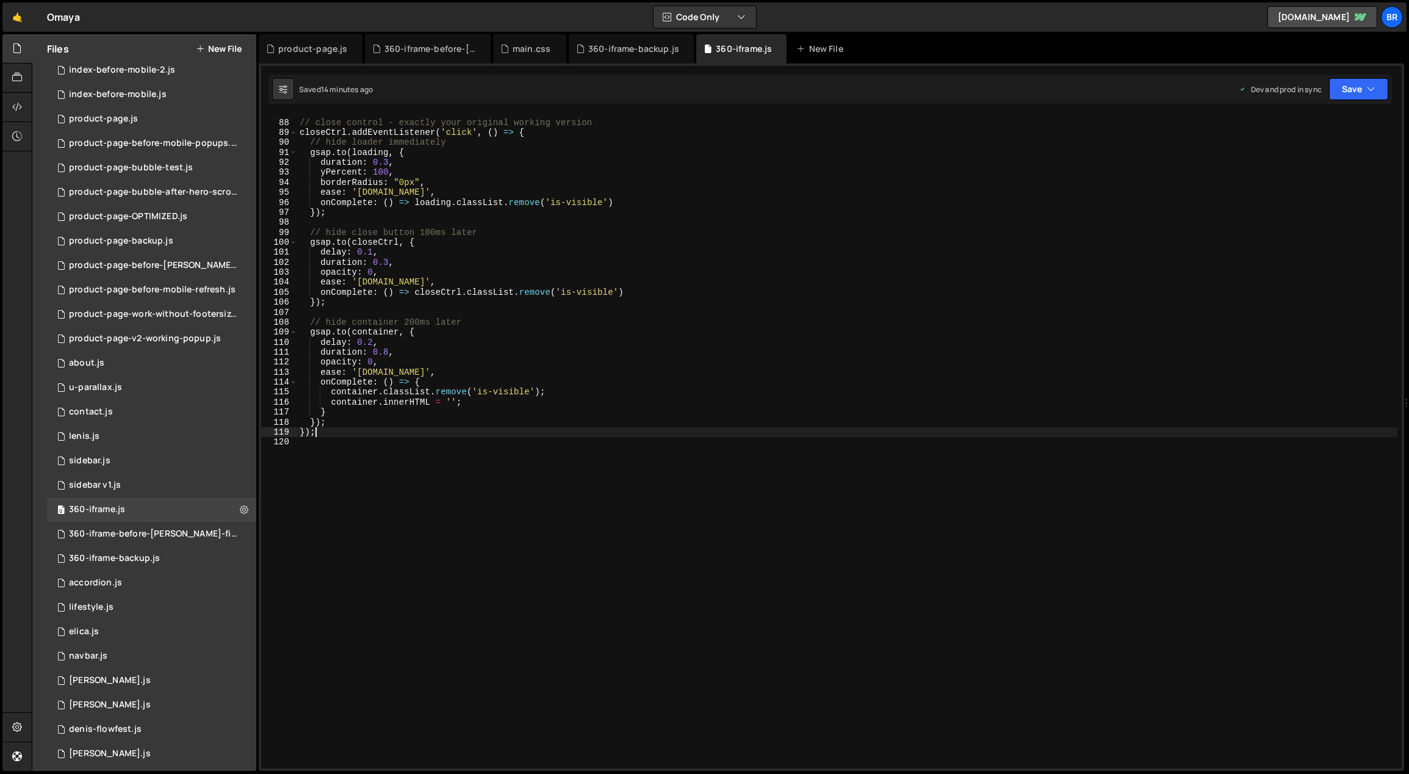
click at [452, 555] on div "// close control - exactly your original working version closeCtrl . addEventLi…" at bounding box center [847, 444] width 1101 height 675
